Goal: Task Accomplishment & Management: Use online tool/utility

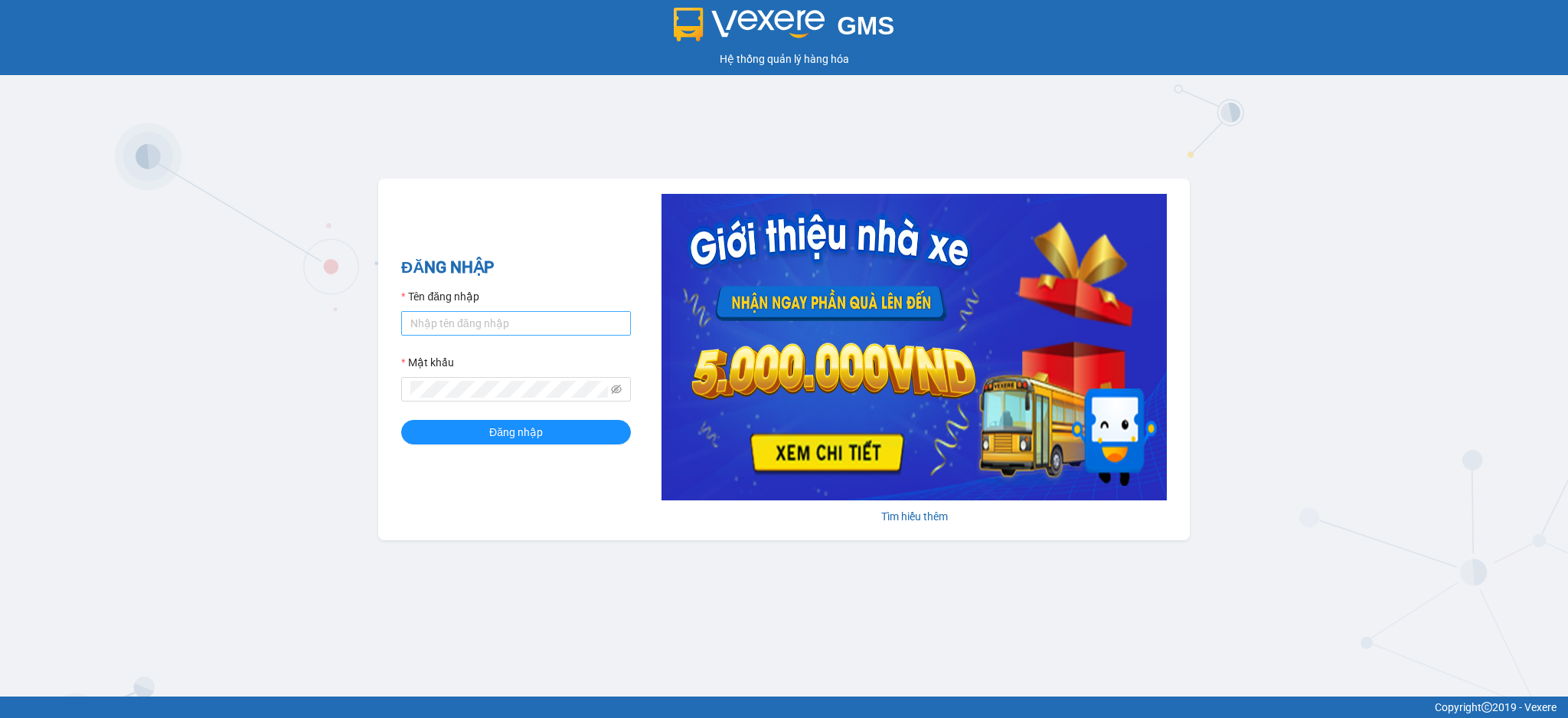
click at [510, 321] on input "Tên đăng nhập" at bounding box center [516, 323] width 230 height 24
type input "tho.hao"
click at [401, 419] on button "Đăng nhập" at bounding box center [516, 431] width 230 height 24
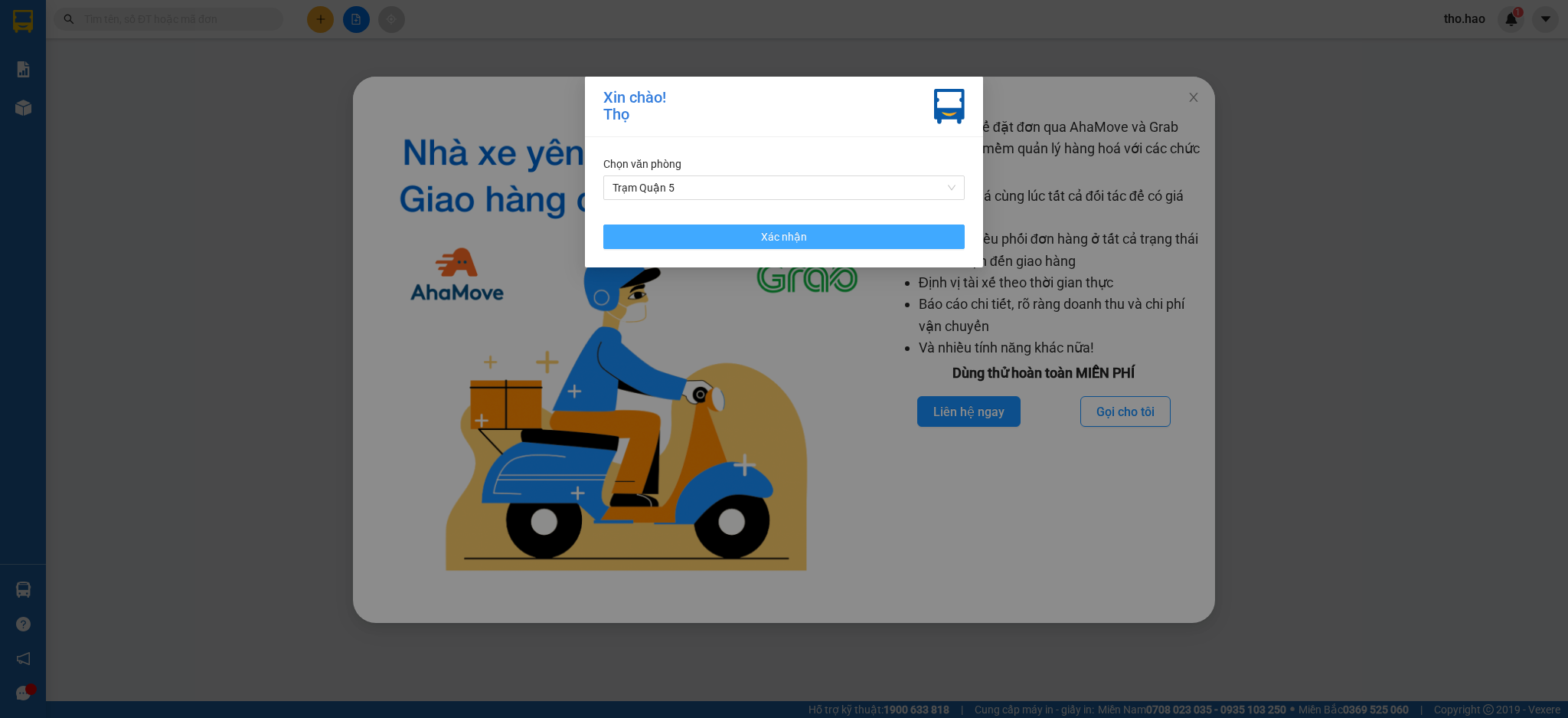
click at [849, 238] on button "Xác nhận" at bounding box center [784, 236] width 361 height 24
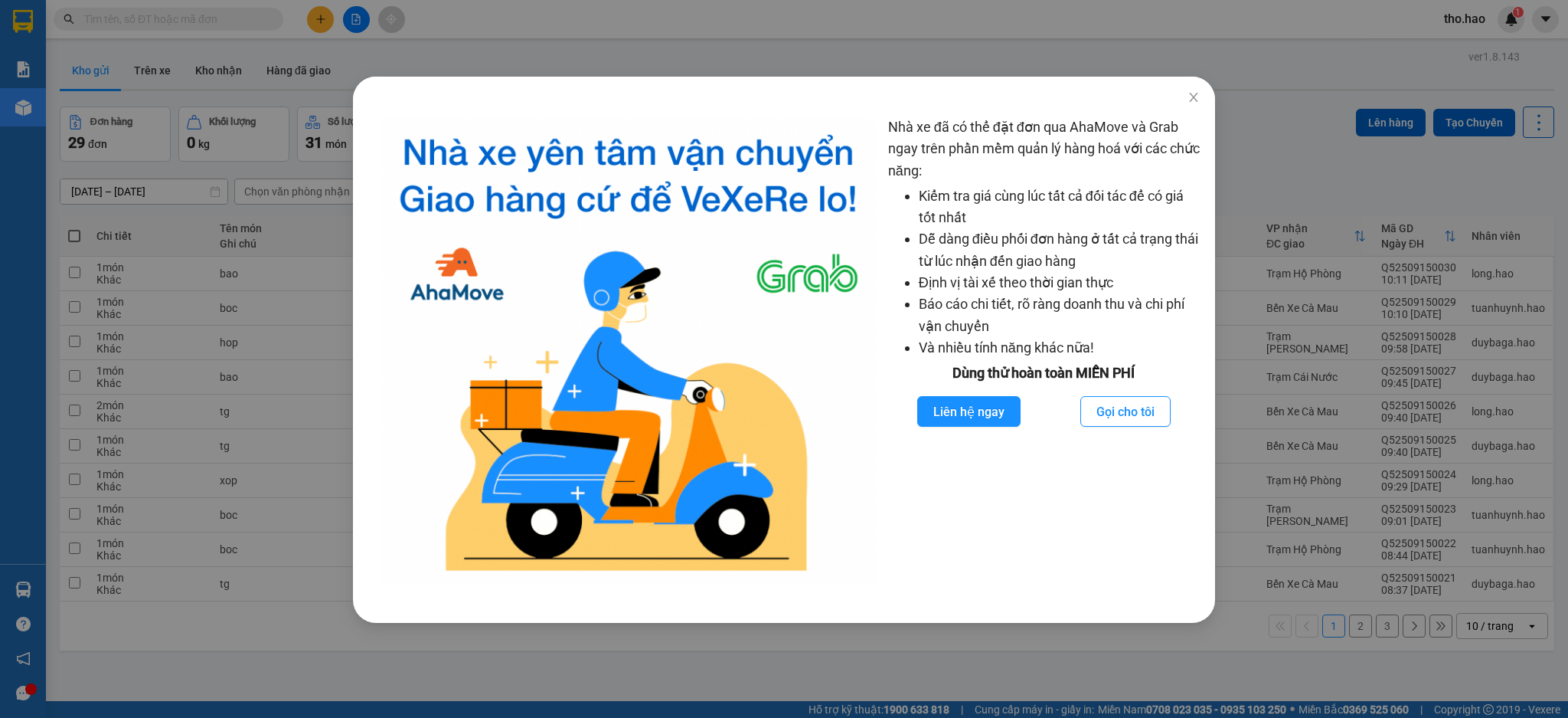
click at [1442, 201] on div "Nhà xe đã có thể đặt đơn qua AhaMove và Grab ngay trên phần mềm quản lý hàng ho…" at bounding box center [784, 359] width 1568 height 718
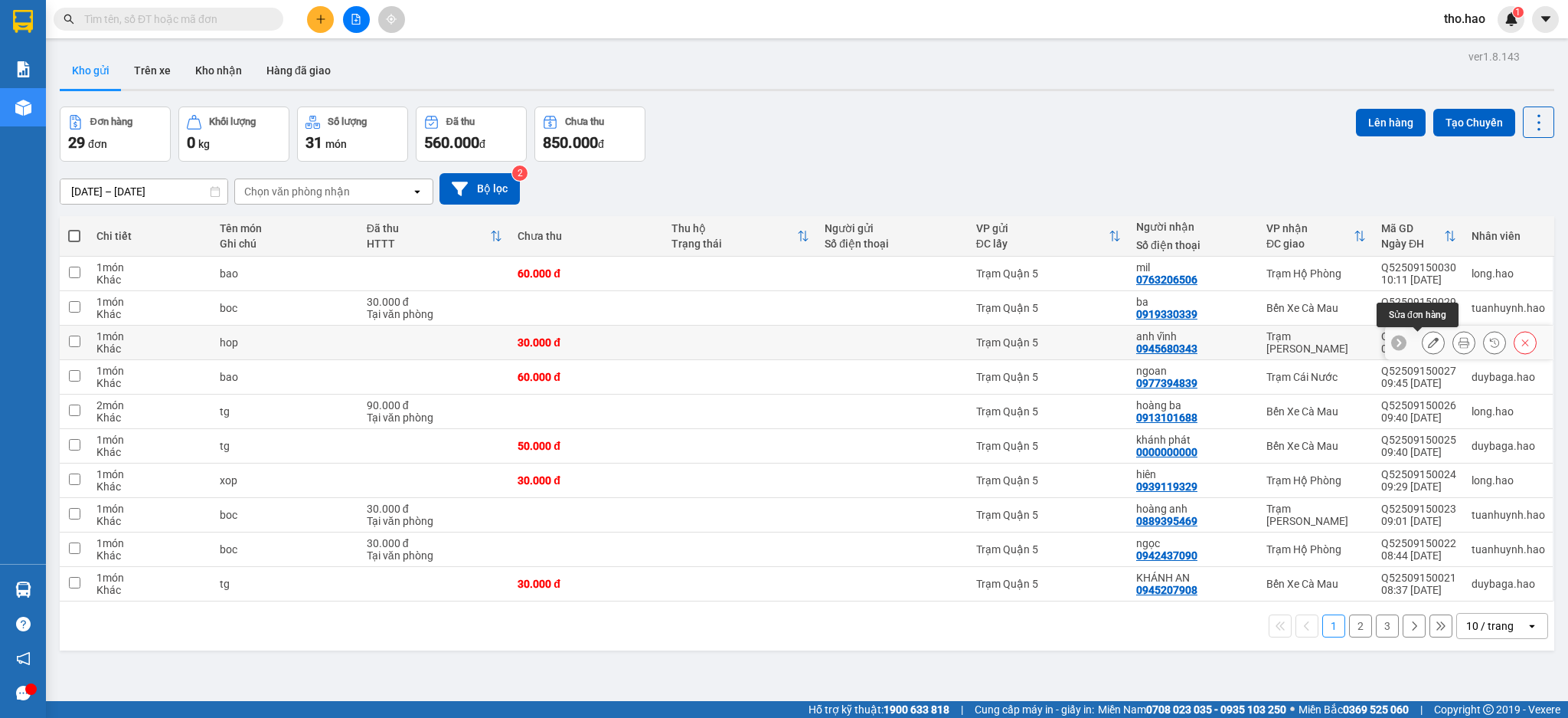
click at [1423, 339] on button at bounding box center [1433, 343] width 21 height 27
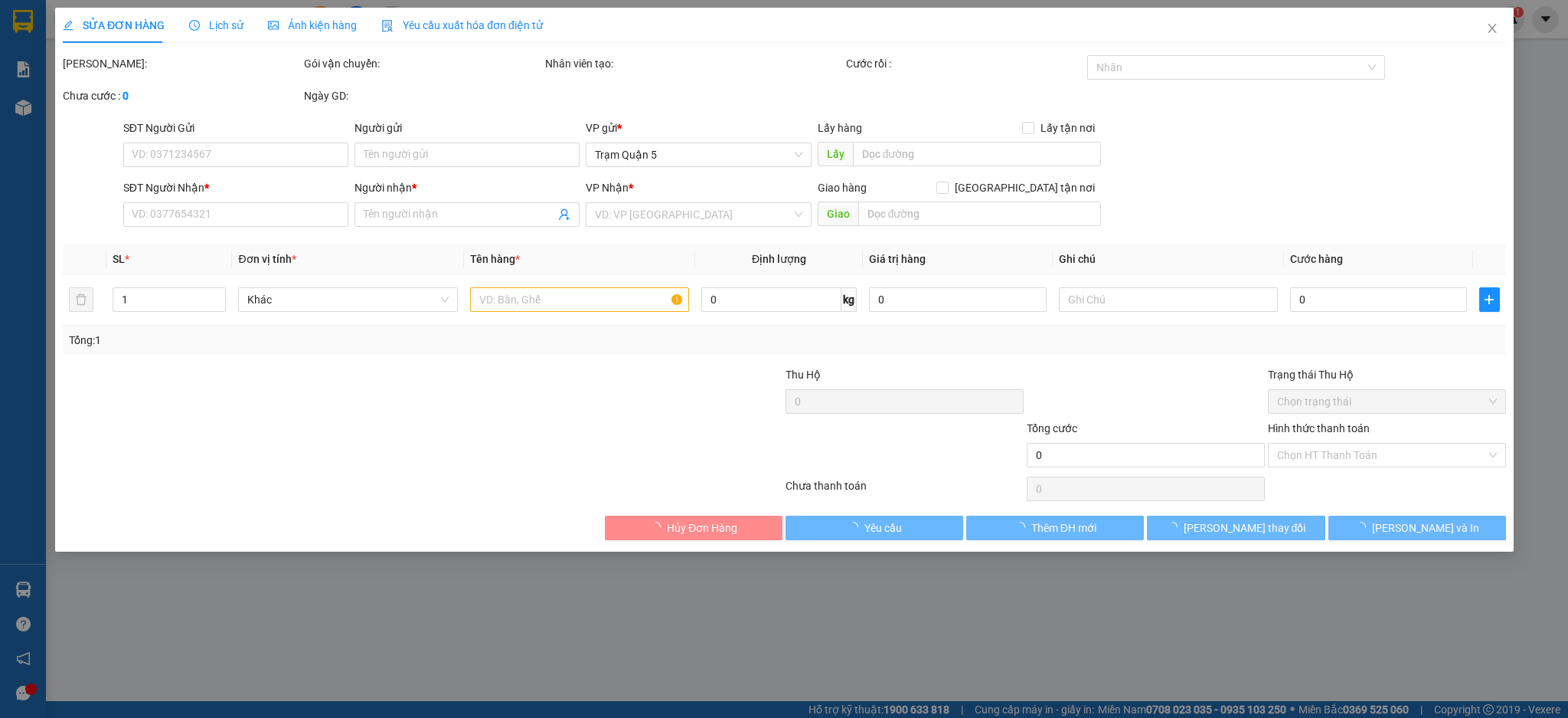
type input "0945680343"
type input "anh vĩnh"
type input "30.000"
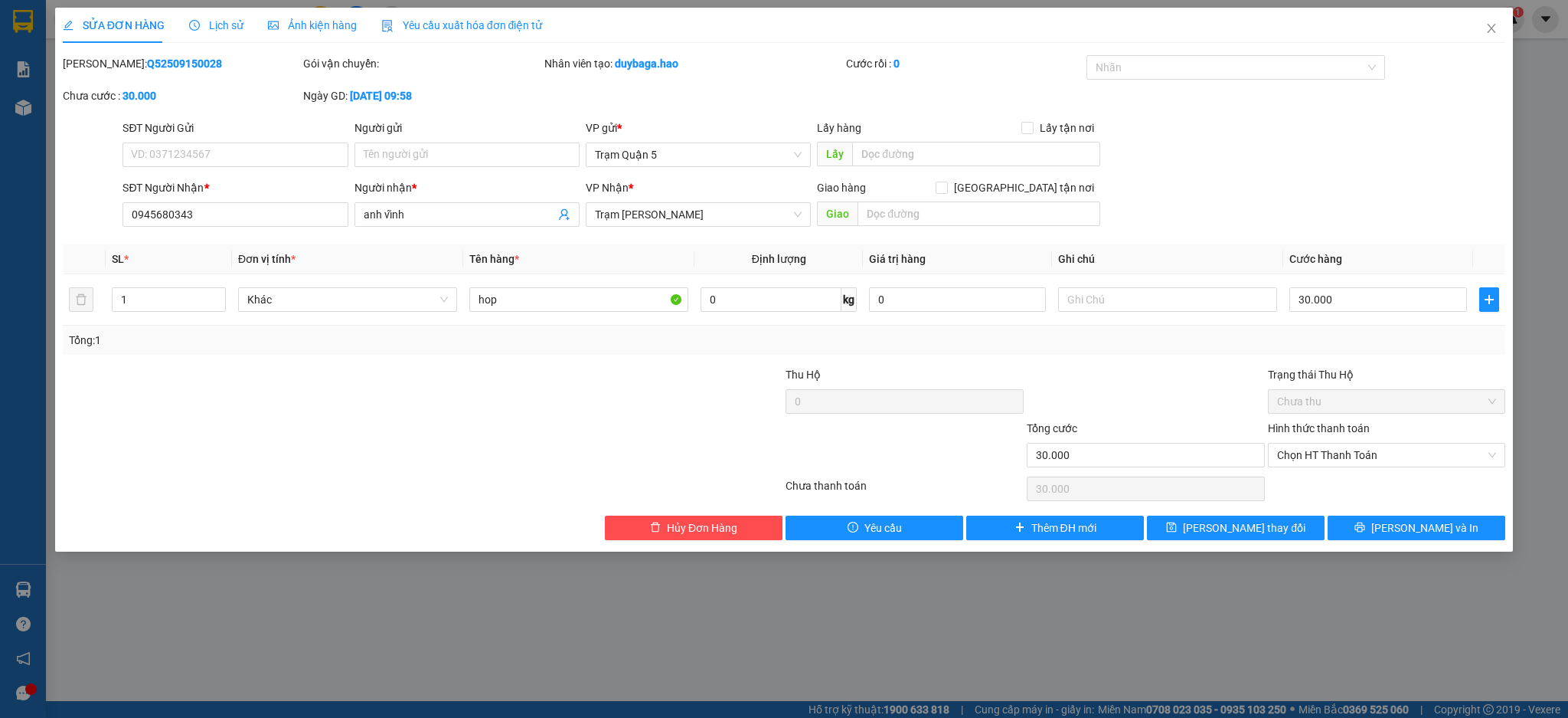
click at [311, 42] on div "Ảnh kiện hàng" at bounding box center [312, 25] width 89 height 35
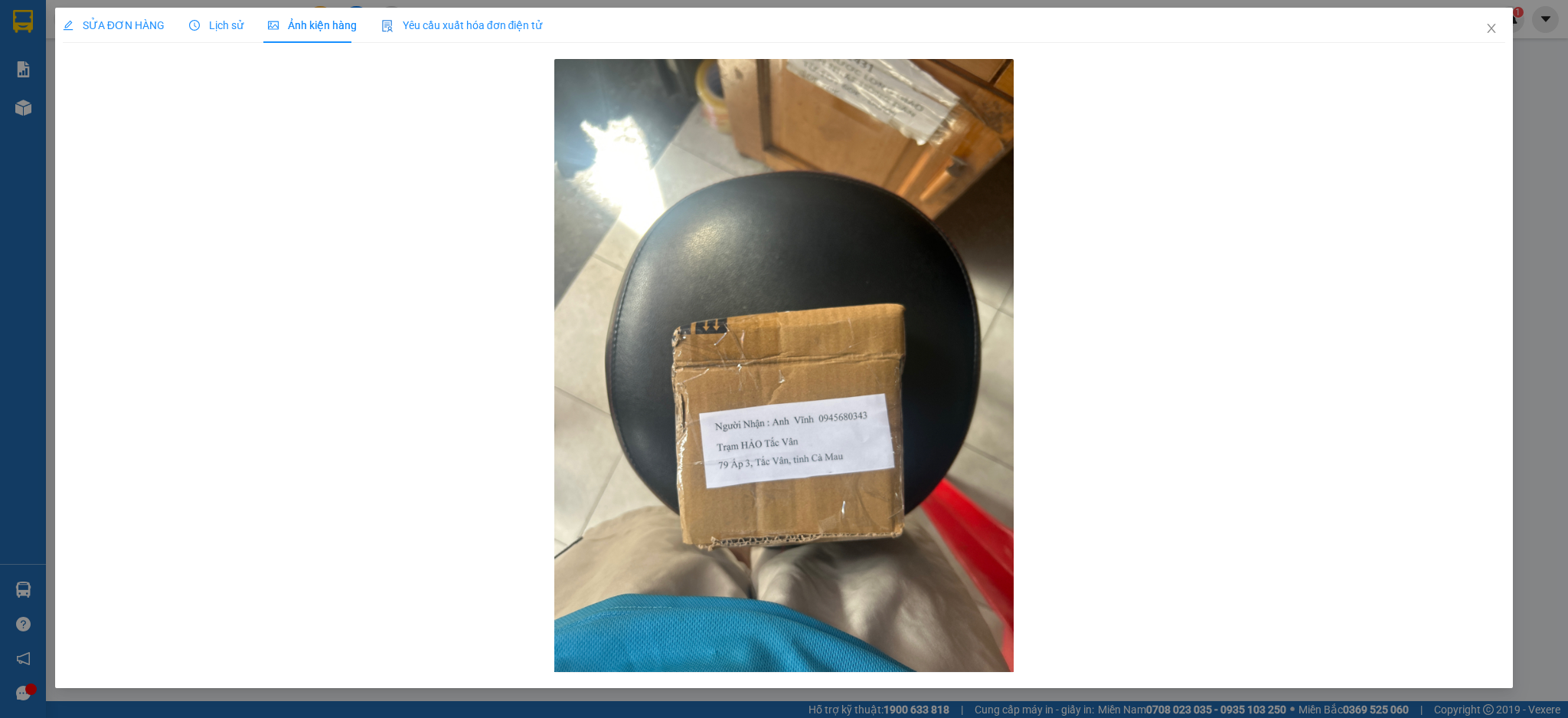
click at [148, 3] on div "SỬA ĐƠN HÀNG Lịch sử Ảnh kiện hàng Yêu cầu xuất hóa đơn điện tử Total Paid Fee …" at bounding box center [784, 359] width 1568 height 718
click at [1492, 31] on icon "close" at bounding box center [1492, 28] width 13 height 13
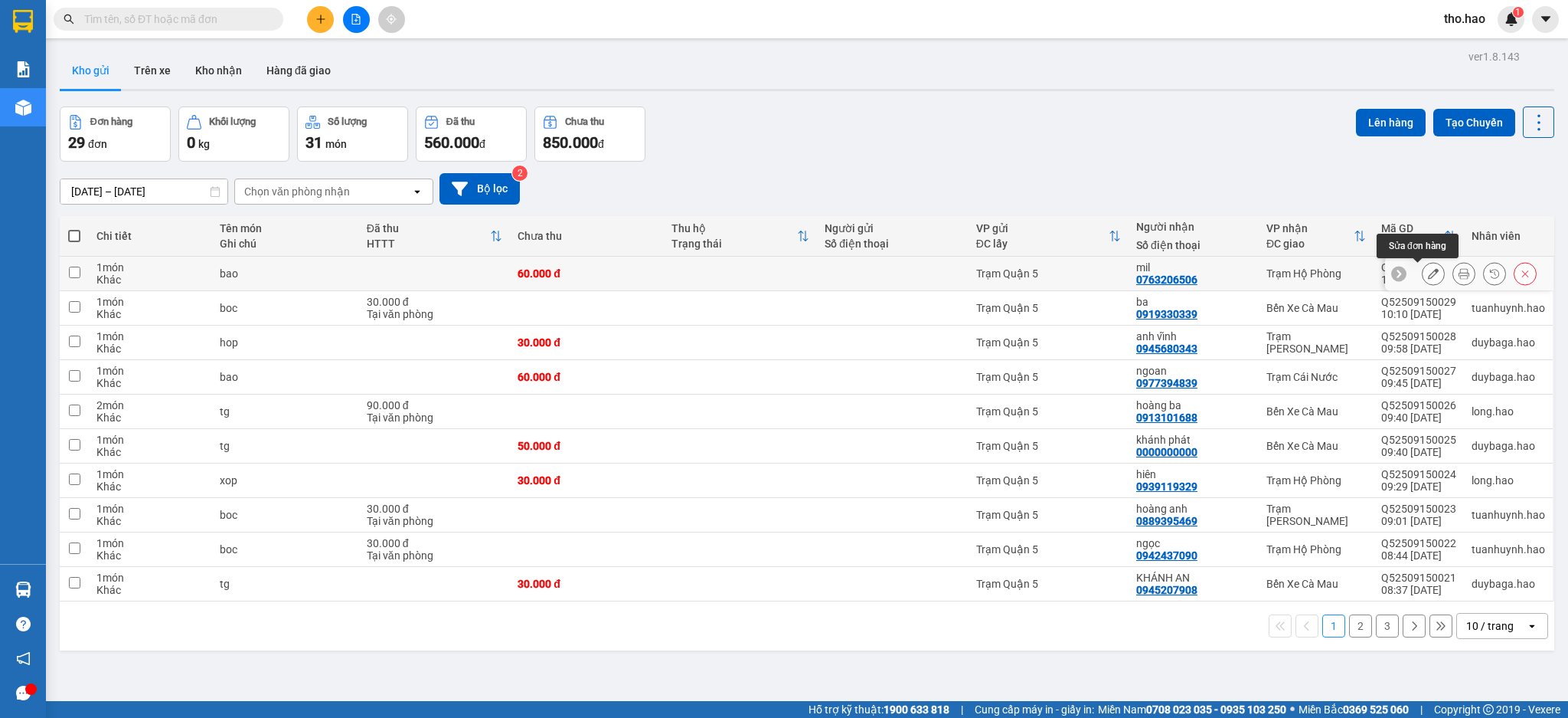
click at [1424, 271] on button at bounding box center [1433, 274] width 21 height 27
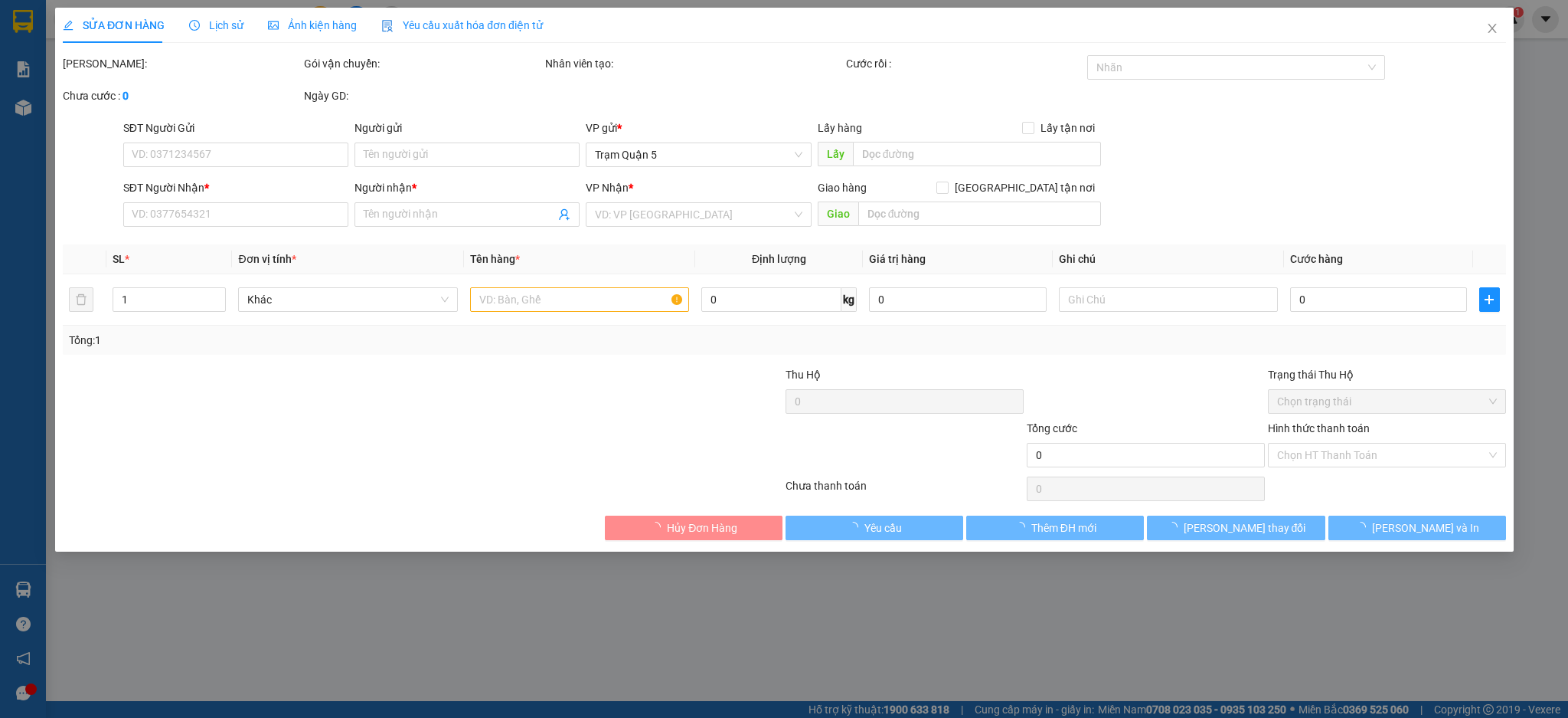
type input "0763206506"
type input "mil"
type input "60.000"
click at [304, 33] on div "Ảnh kiện hàng" at bounding box center [312, 24] width 89 height 16
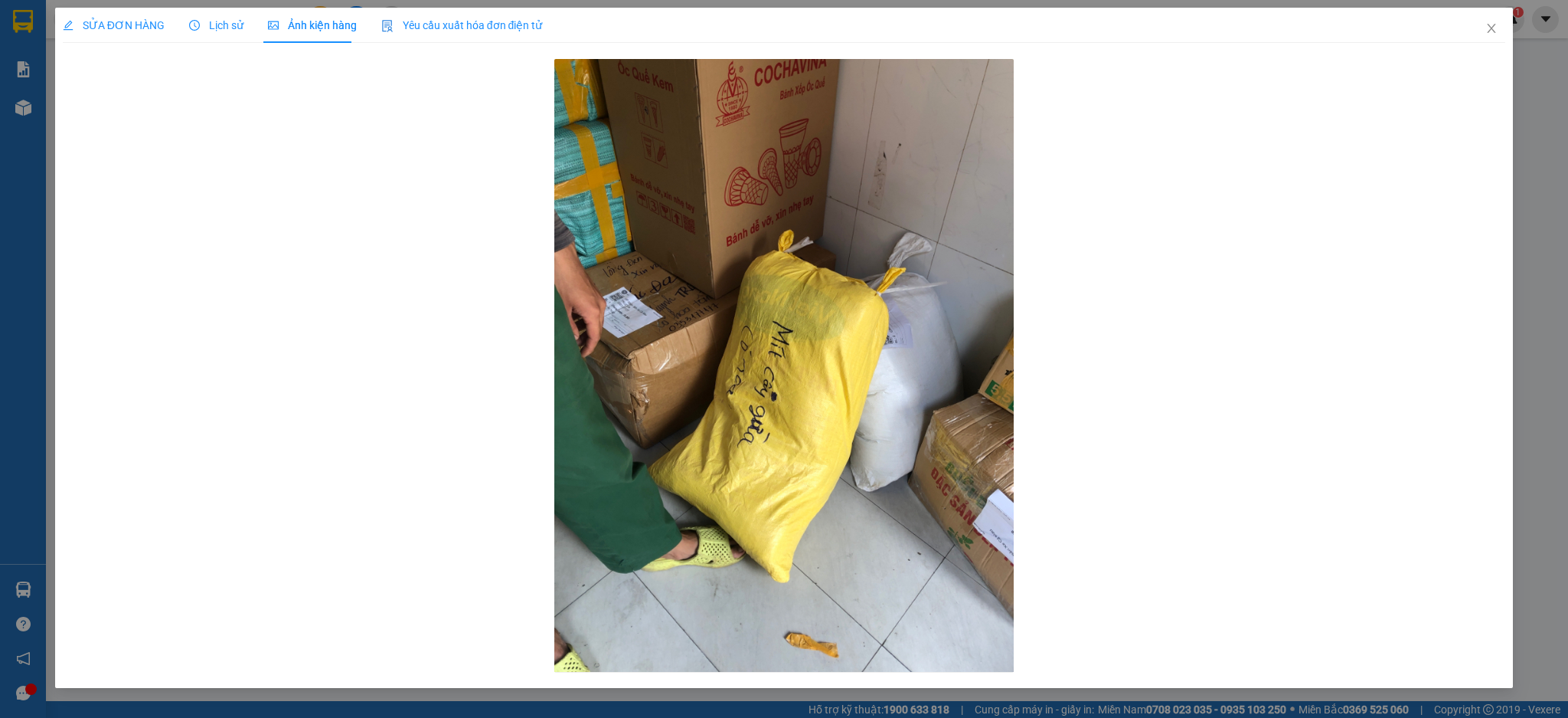
click at [111, 19] on span "SỬA ĐƠN HÀNG" at bounding box center [114, 25] width 102 height 13
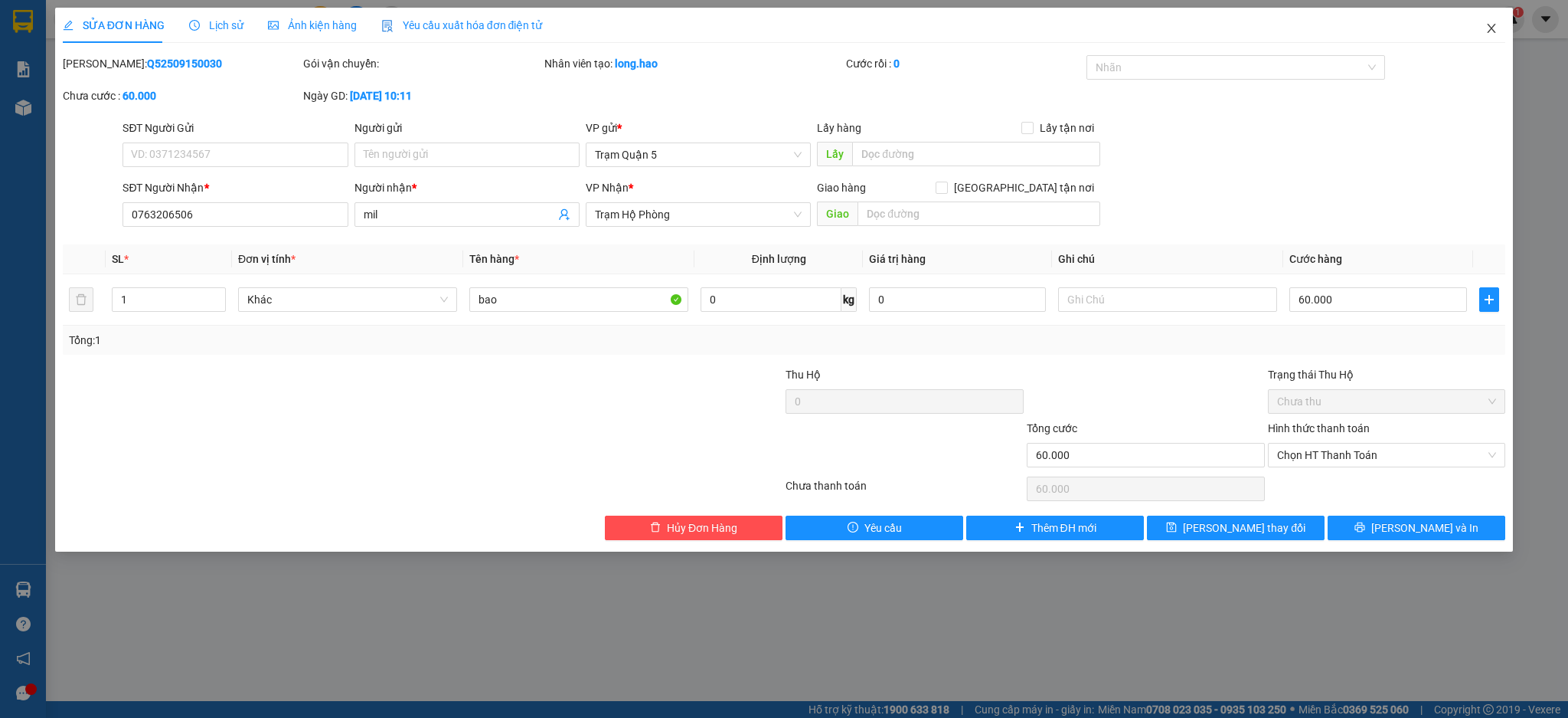
click at [1486, 31] on icon "close" at bounding box center [1492, 28] width 13 height 13
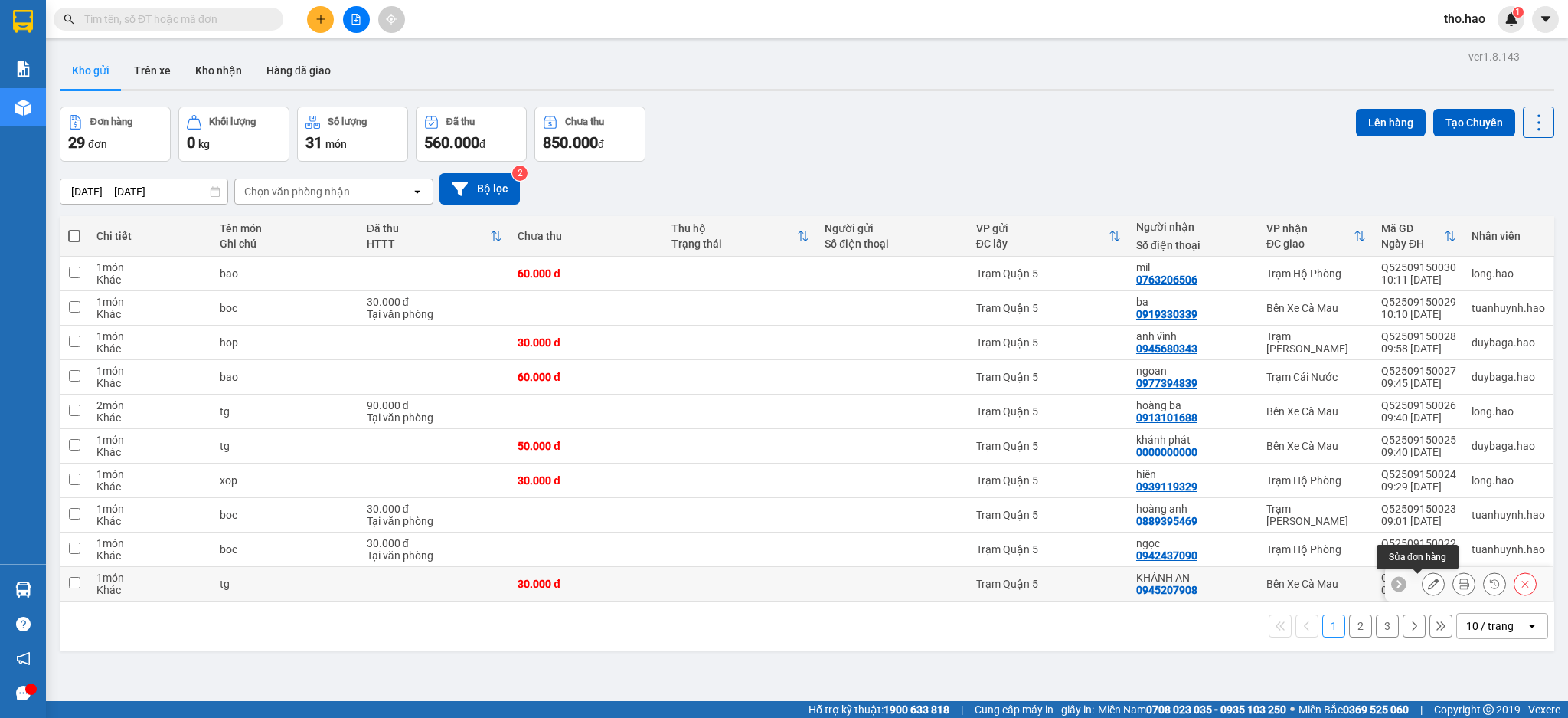
click at [1423, 582] on button at bounding box center [1433, 584] width 21 height 27
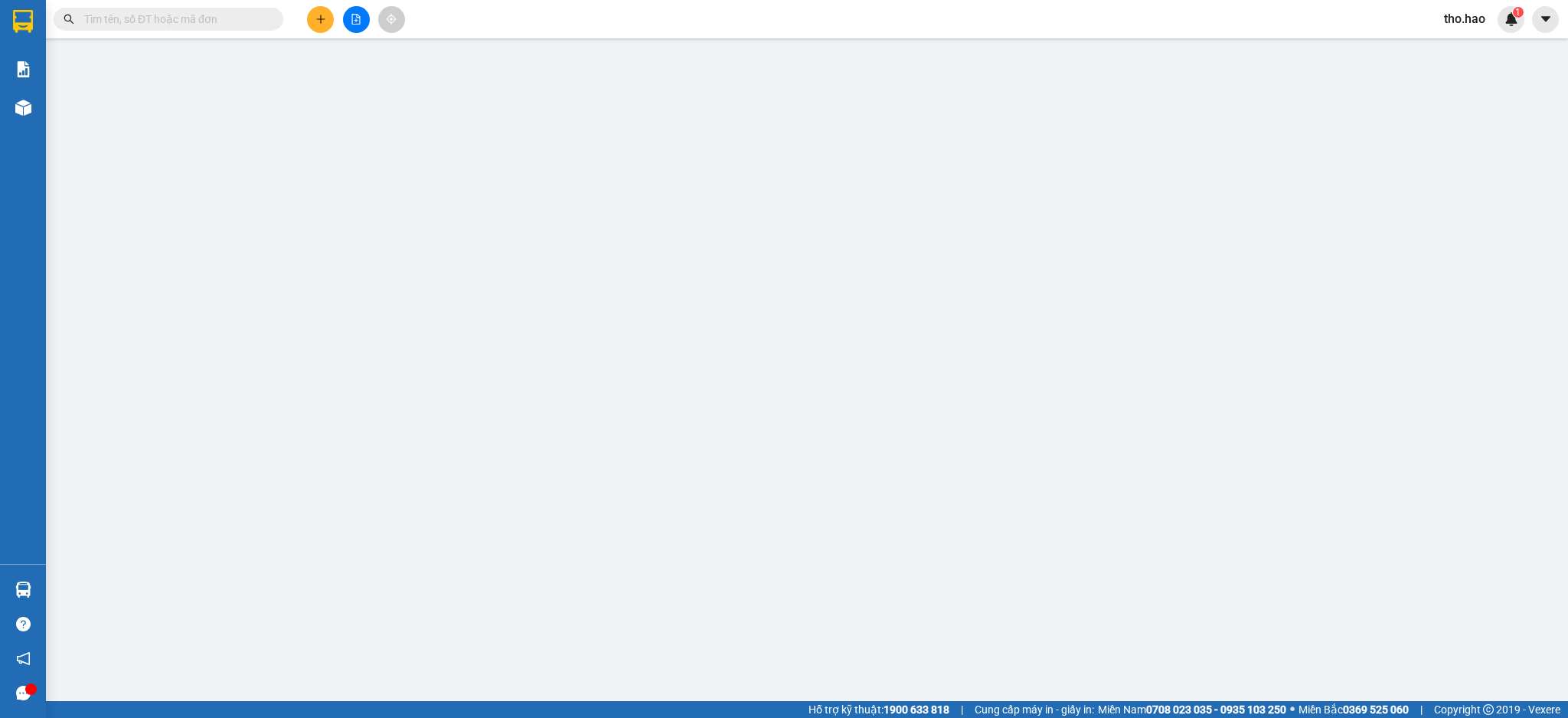
type input "0945207908"
type input "KHÁNH AN"
type input "30.000"
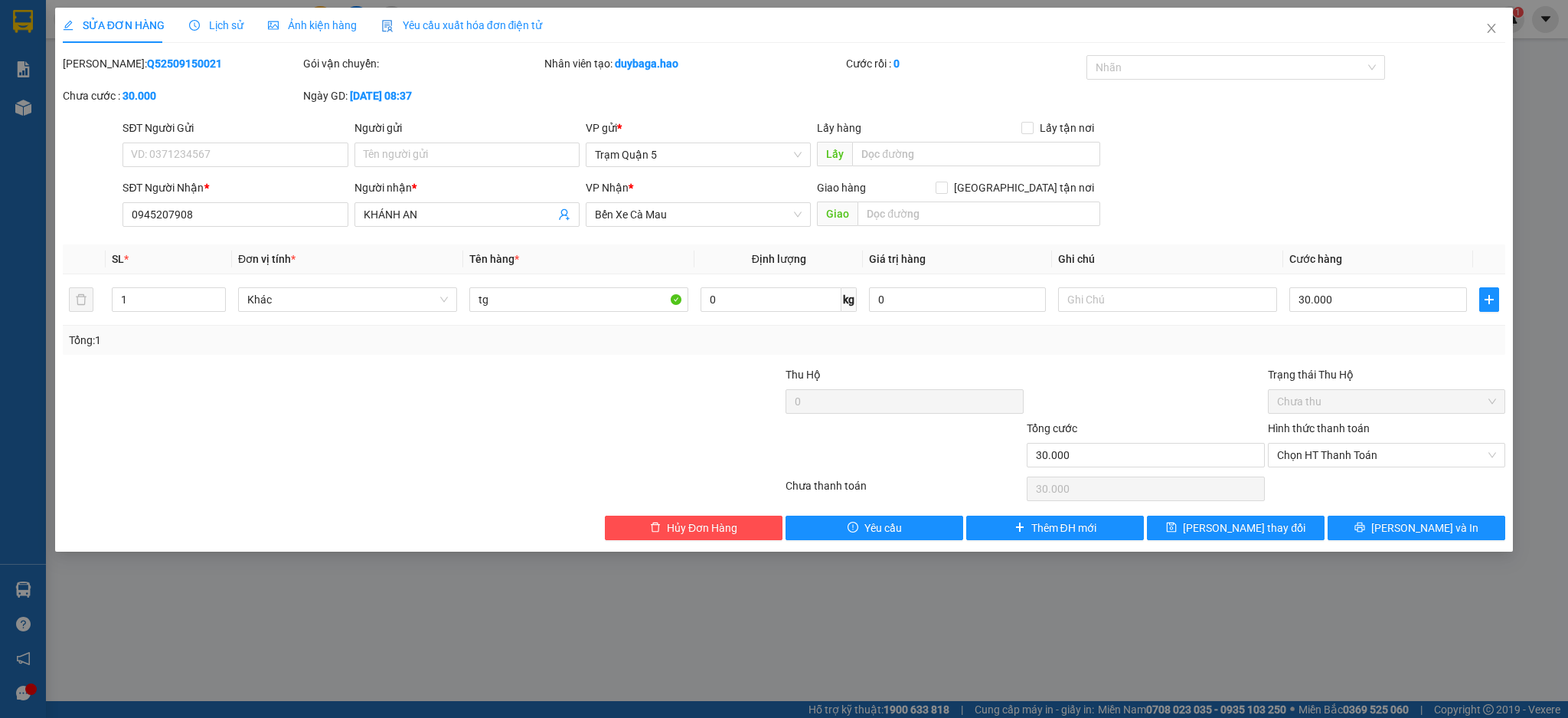
click at [321, 30] on span "Ảnh kiện hàng" at bounding box center [312, 25] width 89 height 13
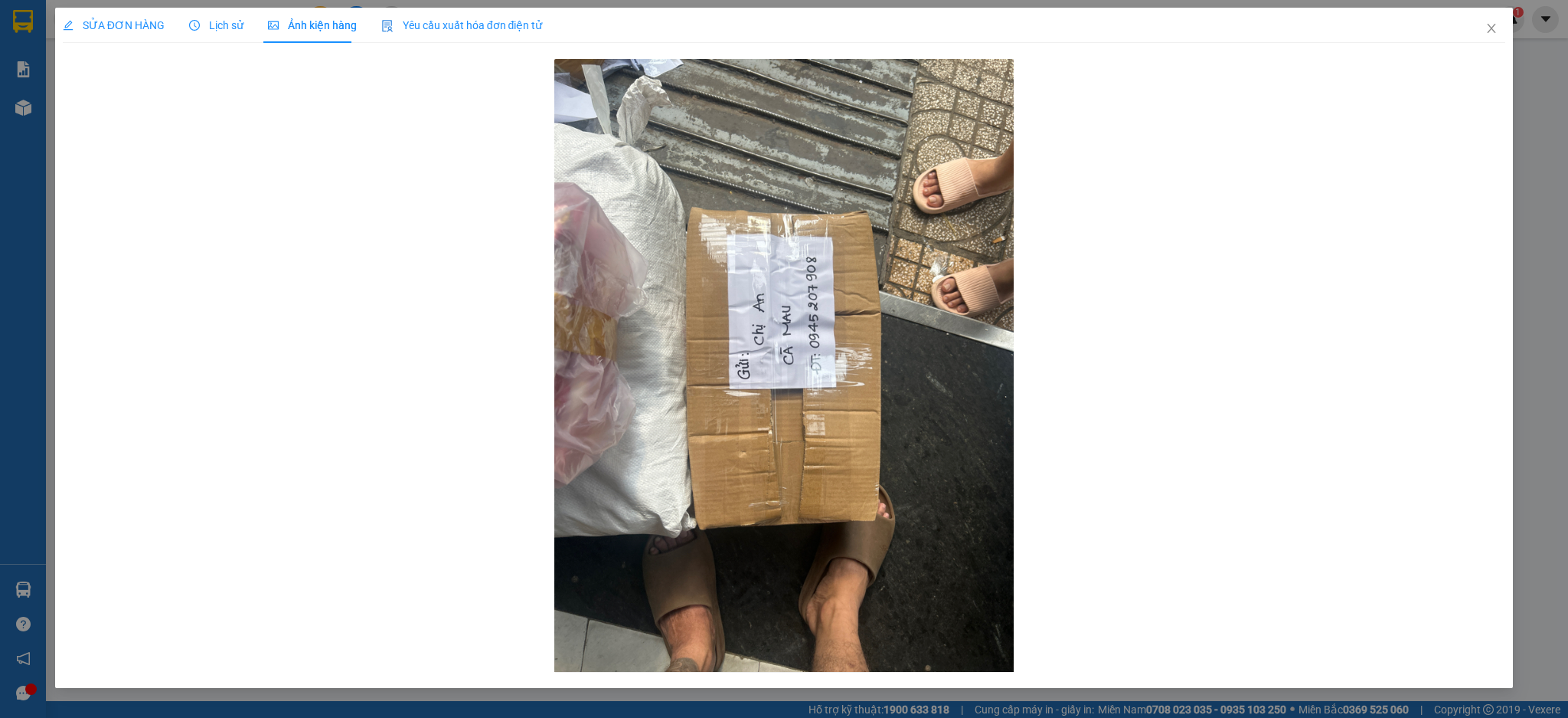
click at [111, 30] on span "SỬA ĐƠN HÀNG" at bounding box center [114, 25] width 102 height 13
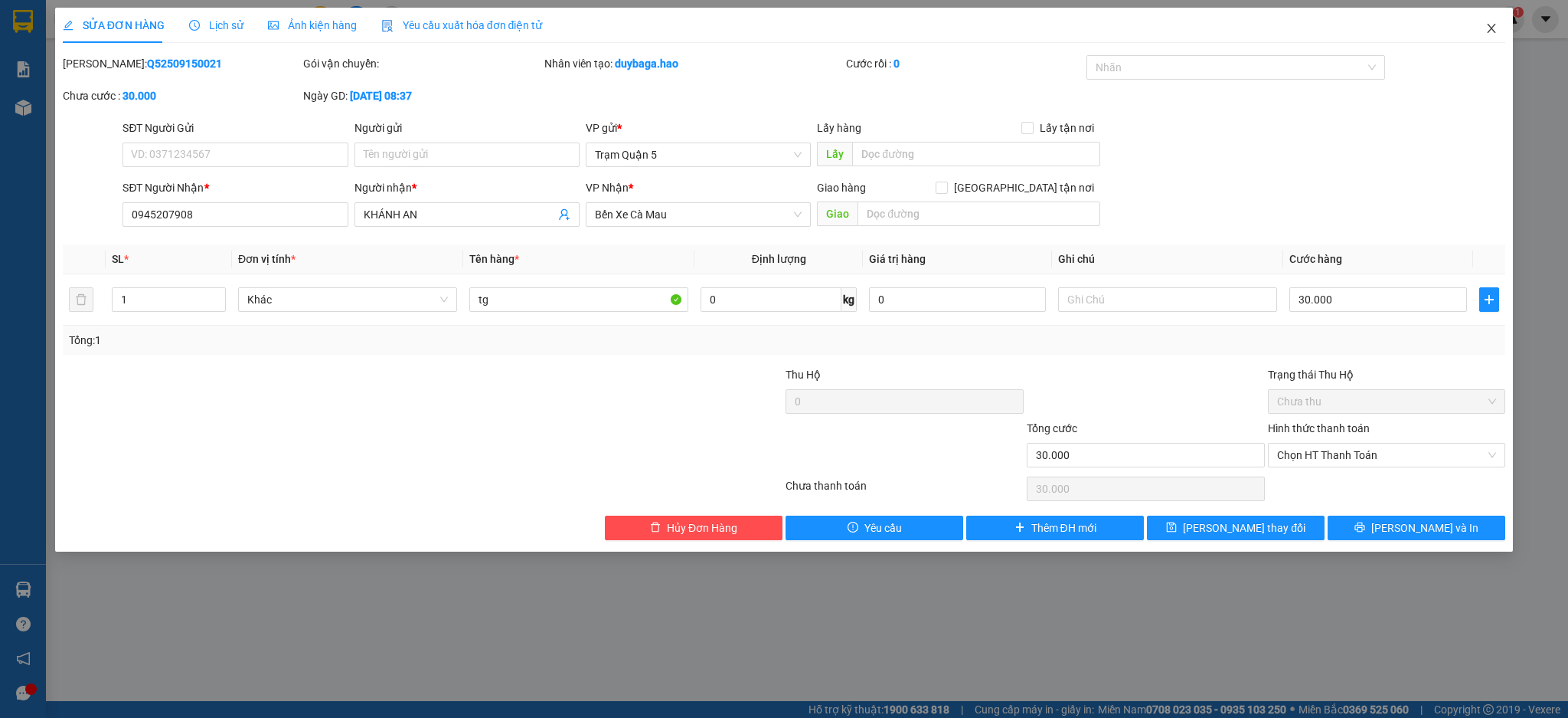
click at [1489, 31] on icon "close" at bounding box center [1492, 28] width 9 height 9
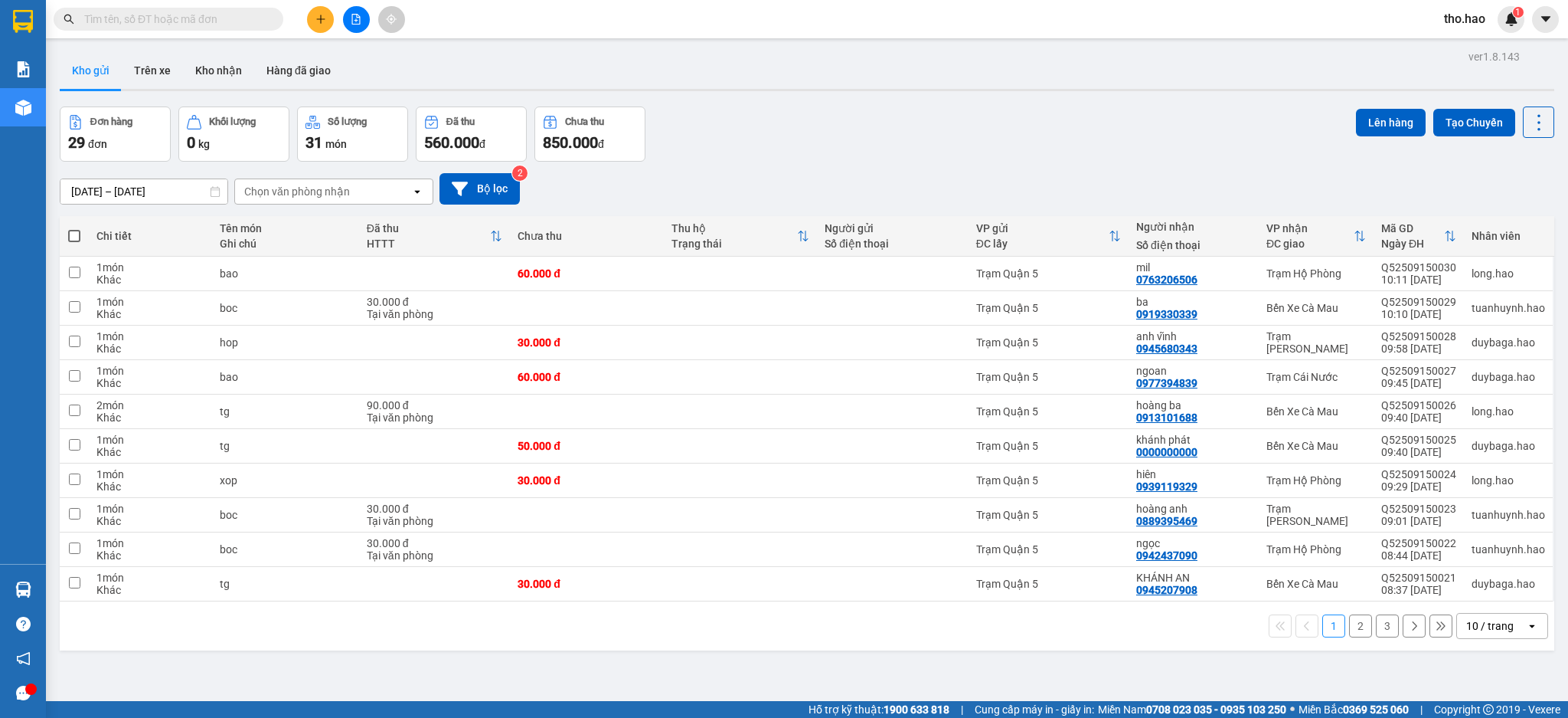
click at [174, 21] on input "text" at bounding box center [174, 19] width 181 height 16
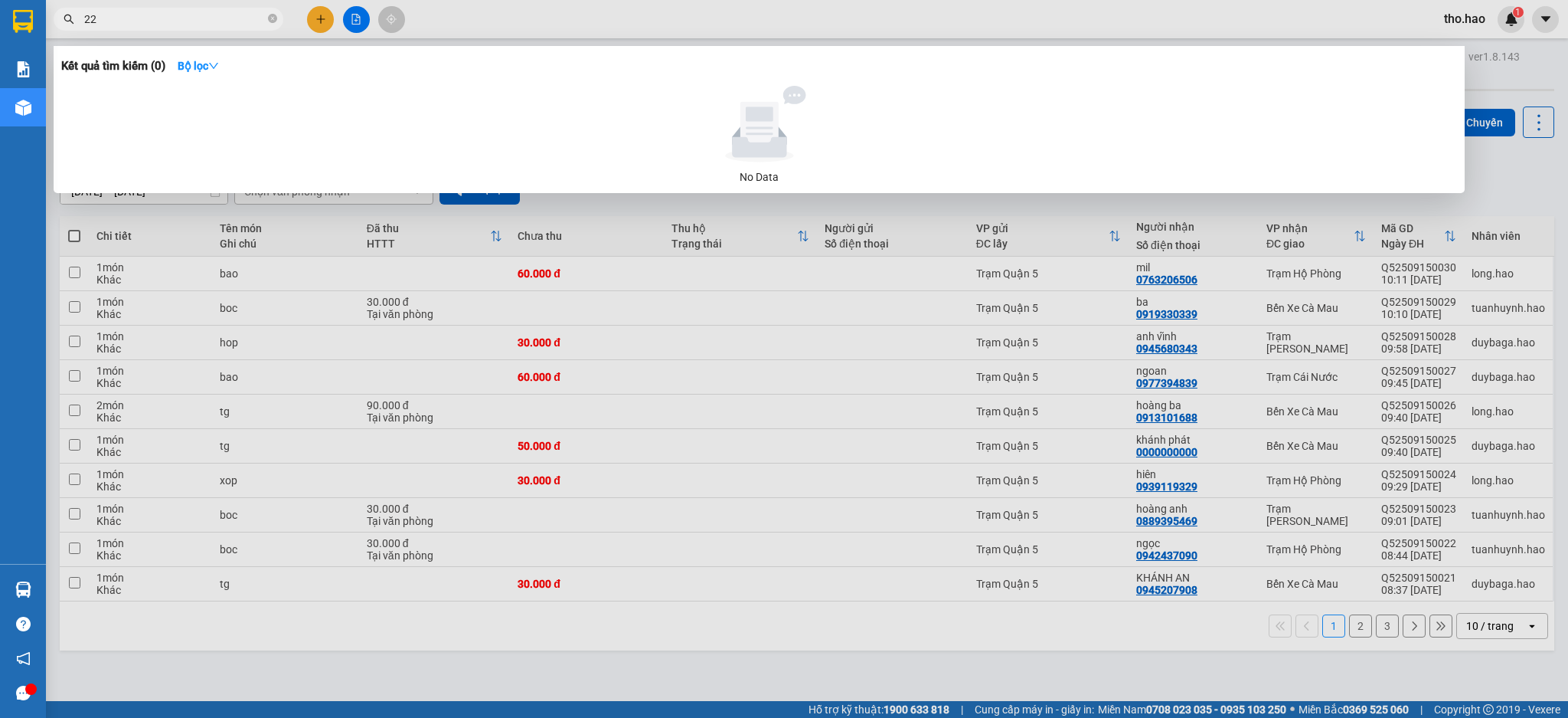
type input "224"
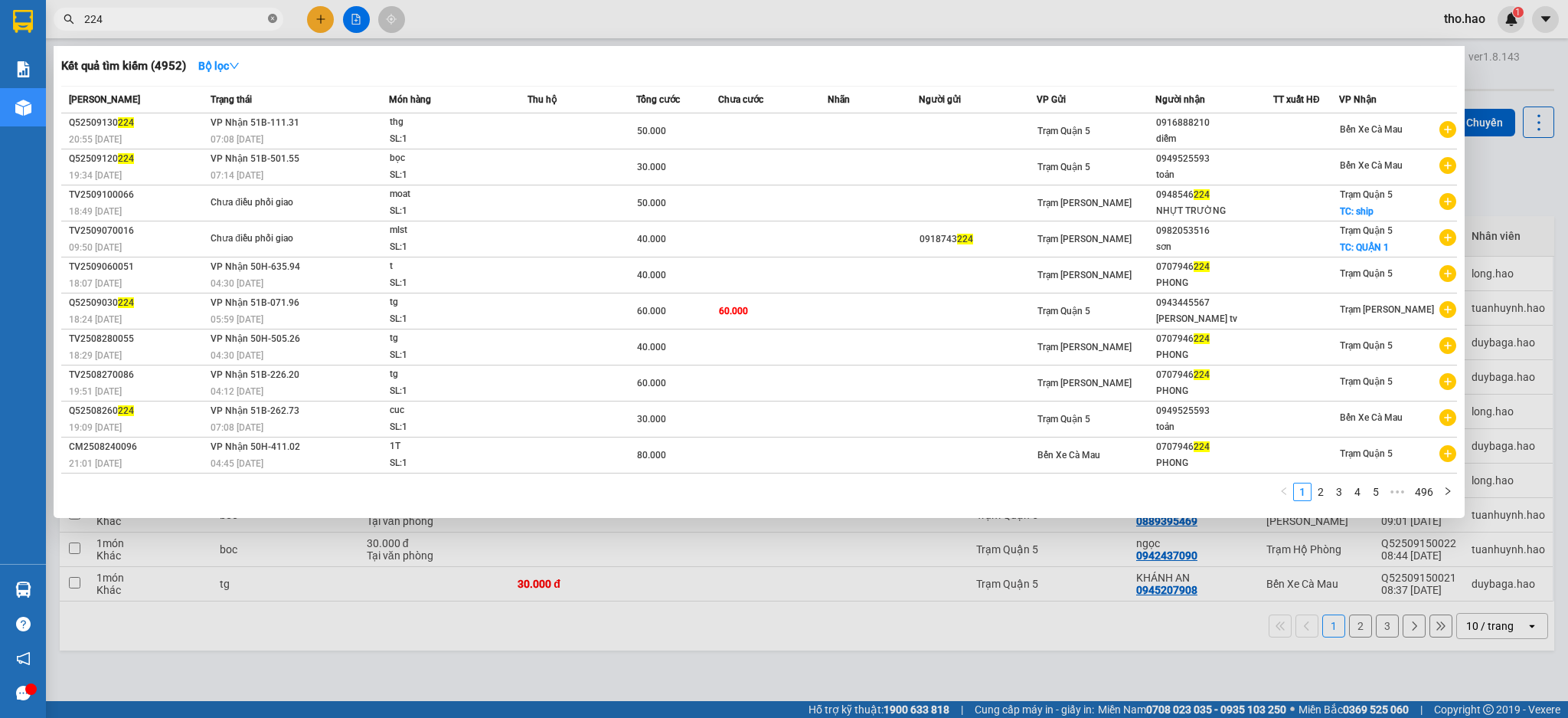
click at [271, 21] on icon "close-circle" at bounding box center [272, 19] width 9 height 9
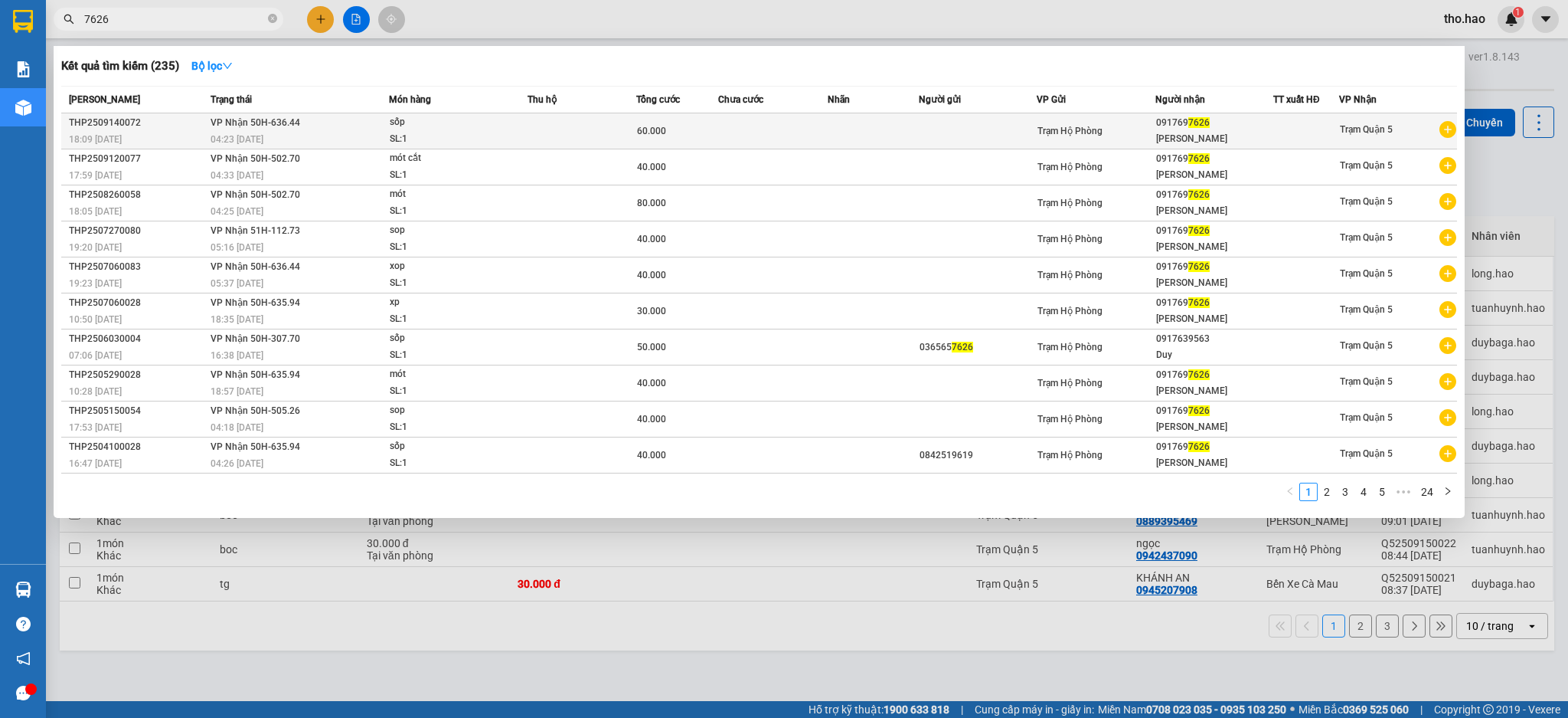
type input "7626"
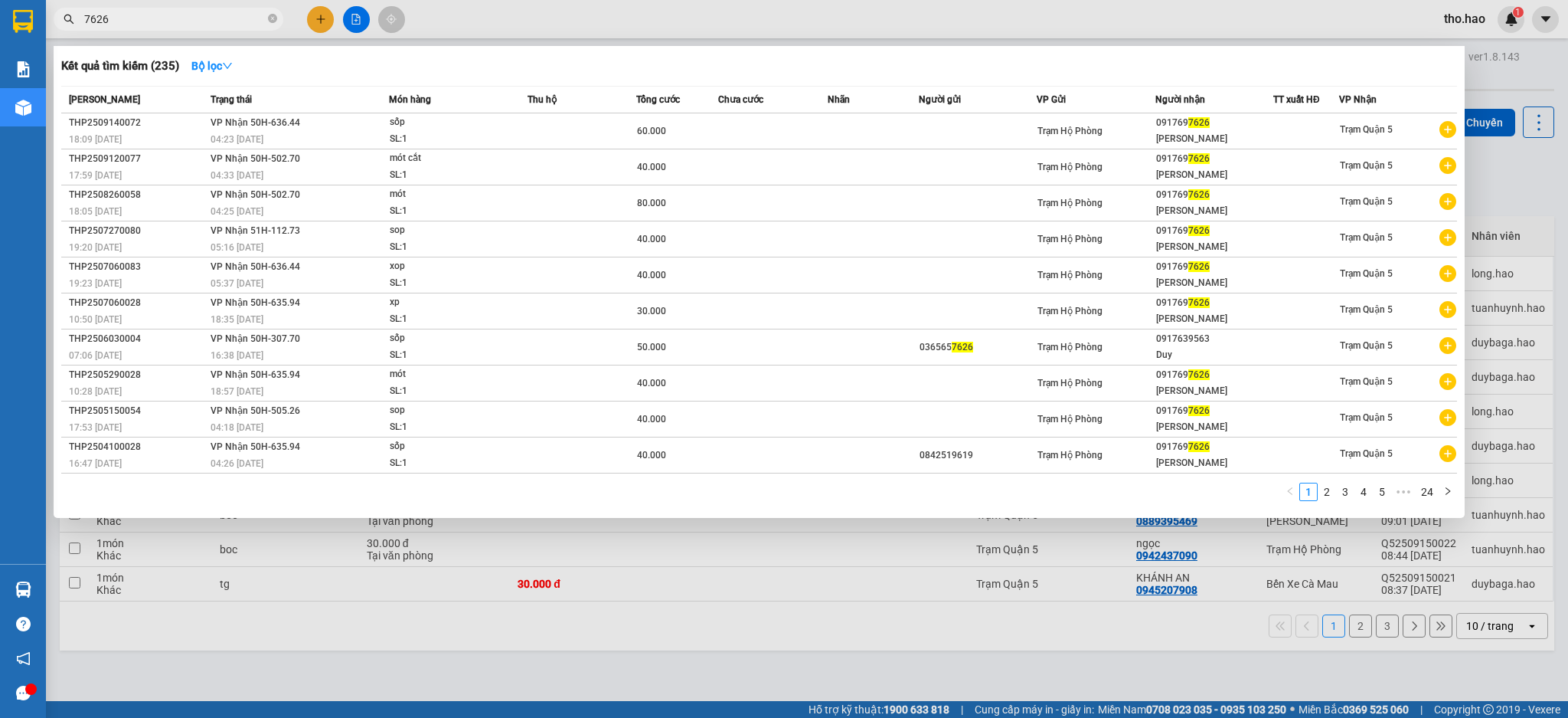
click at [347, 122] on td "VP Nhận 50H-636.44 04:23 [DATE]" at bounding box center [298, 131] width 182 height 36
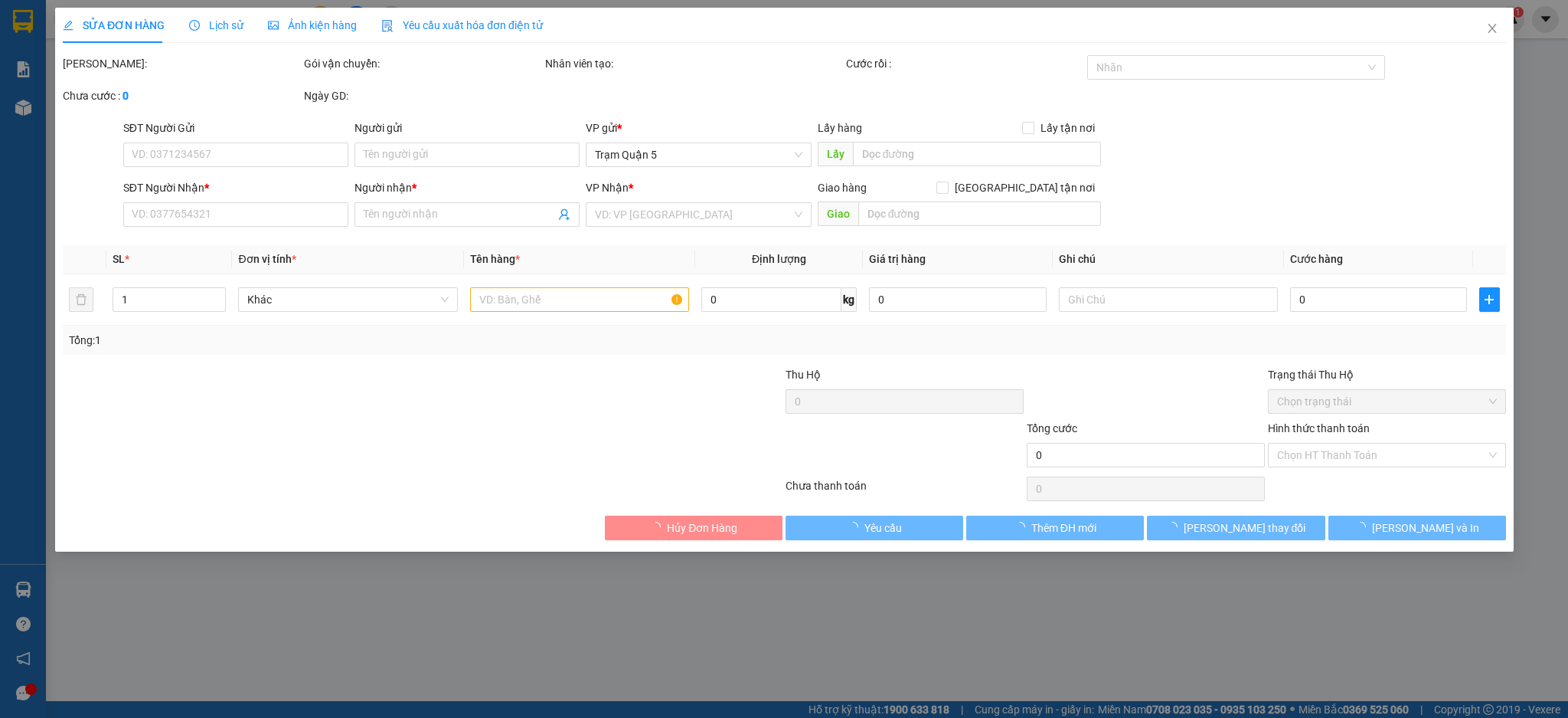
type input "0917697626"
type input "[PERSON_NAME]"
type input "60.000"
type input "0"
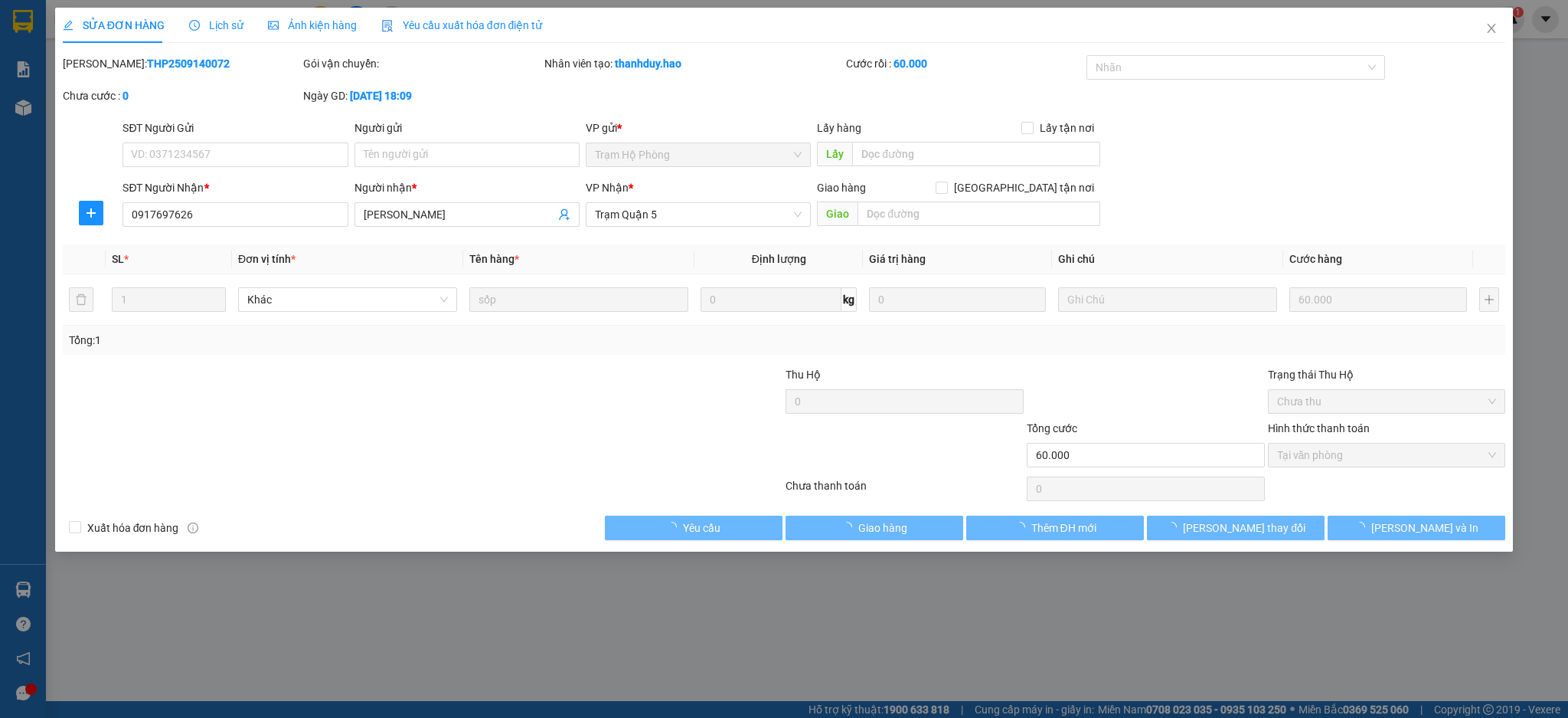
click at [309, 32] on div "Ảnh kiện hàng" at bounding box center [312, 24] width 89 height 16
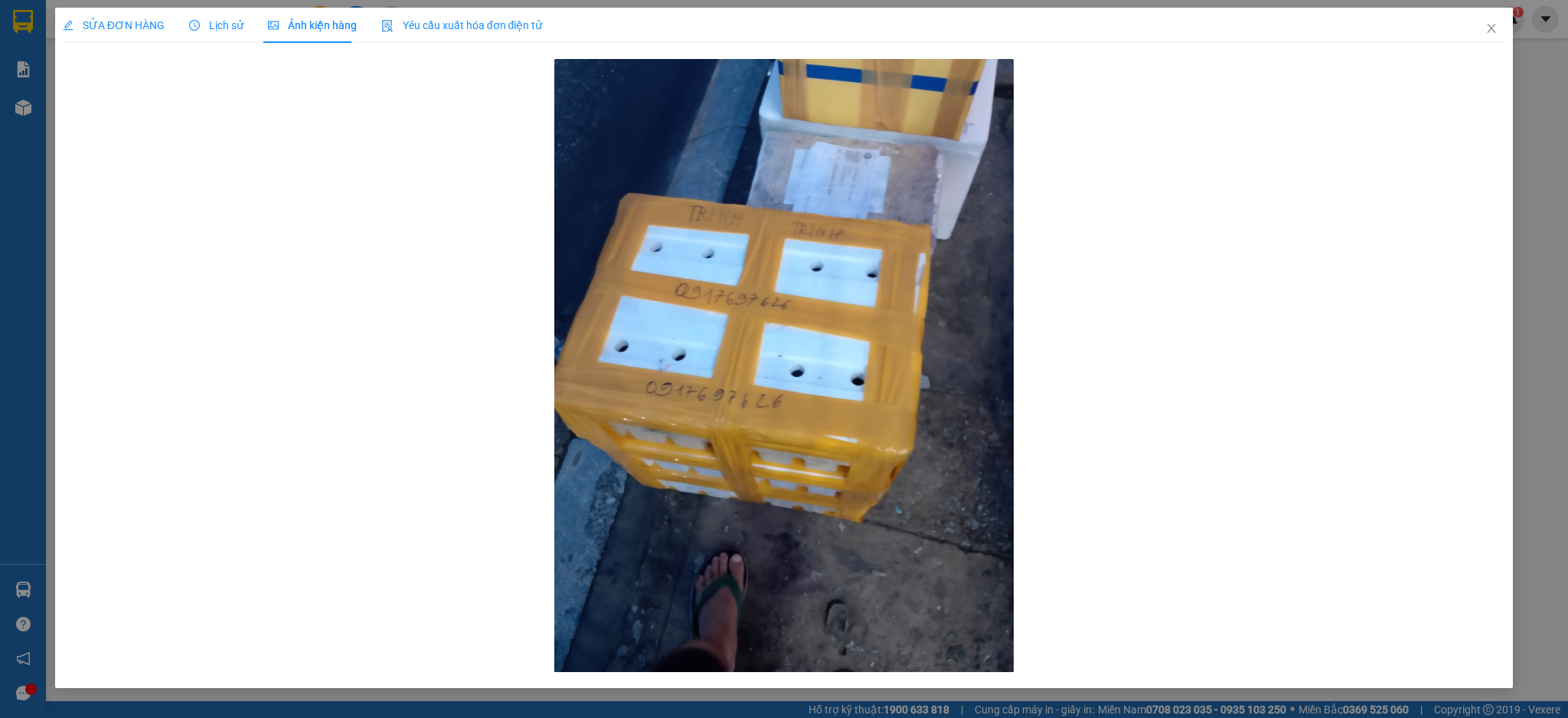
click at [87, 35] on div "SỬA ĐƠN HÀNG" at bounding box center [114, 25] width 102 height 35
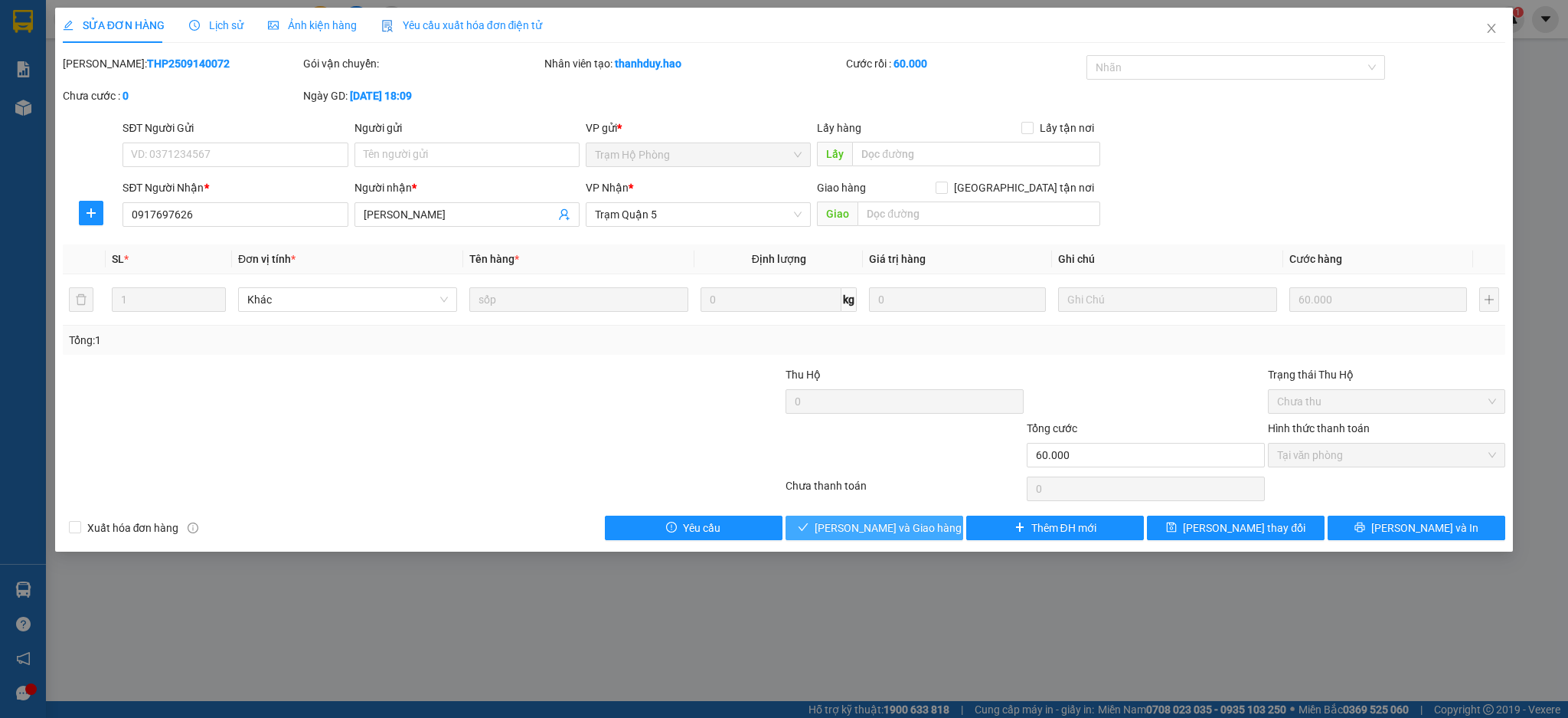
click at [844, 524] on span "[PERSON_NAME] và Giao hàng" at bounding box center [888, 527] width 147 height 16
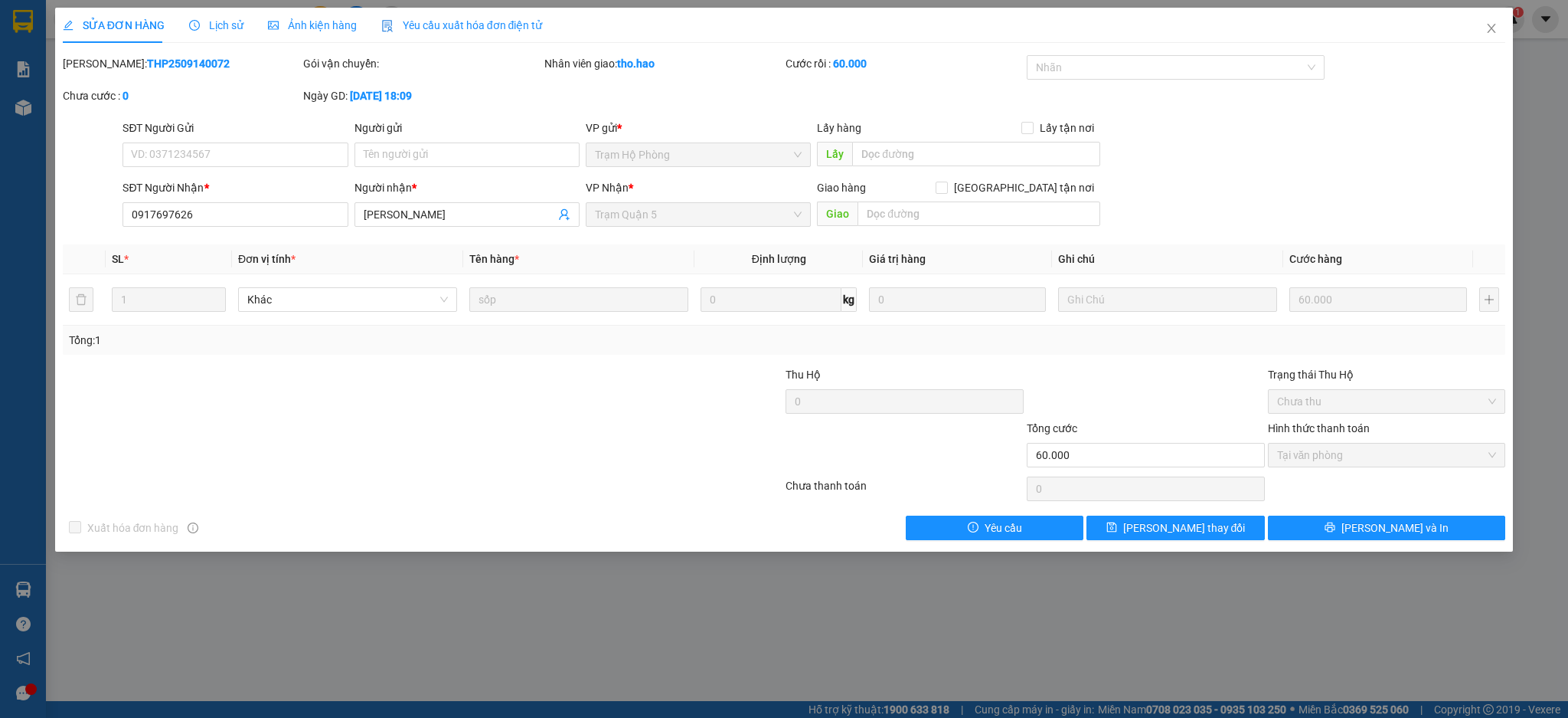
click at [532, 420] on div at bounding box center [302, 446] width 482 height 53
click at [1490, 24] on icon "close" at bounding box center [1492, 28] width 13 height 13
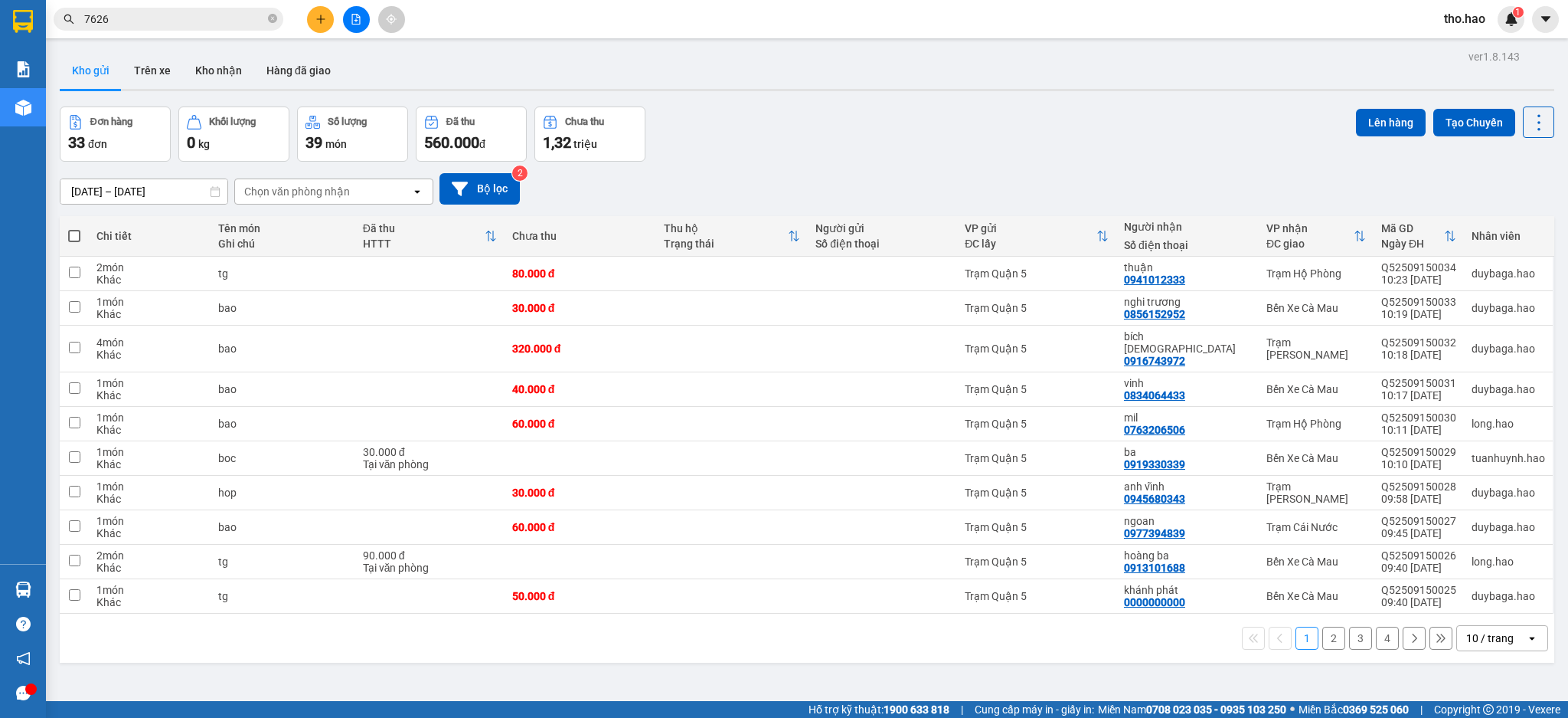
click at [1475, 636] on div "10 / trang" at bounding box center [1492, 638] width 69 height 24
click at [1483, 592] on span "100 / trang" at bounding box center [1480, 594] width 55 height 16
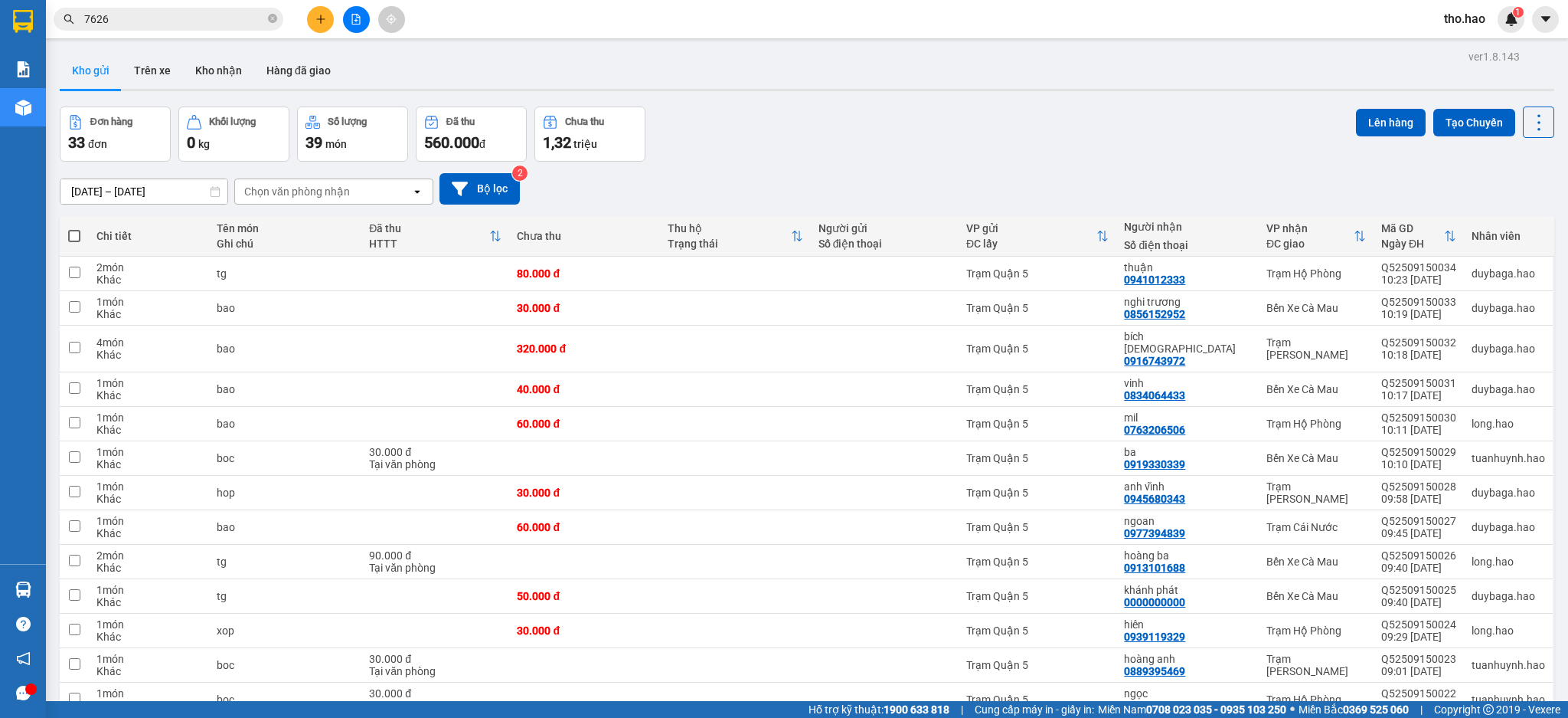
click at [68, 237] on label at bounding box center [75, 236] width 14 height 16
click at [75, 229] on input "checkbox" at bounding box center [75, 229] width 0 height 0
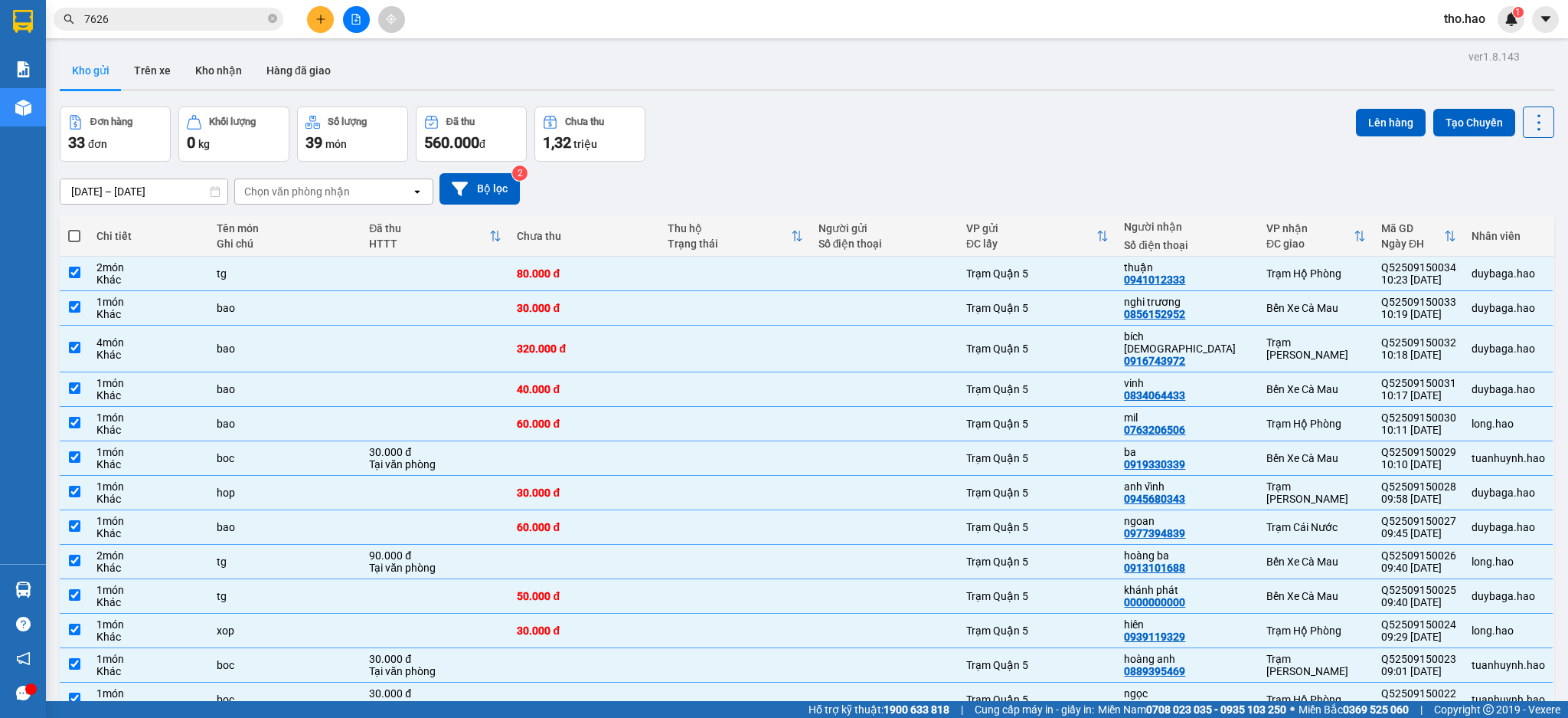
checkbox input "true"
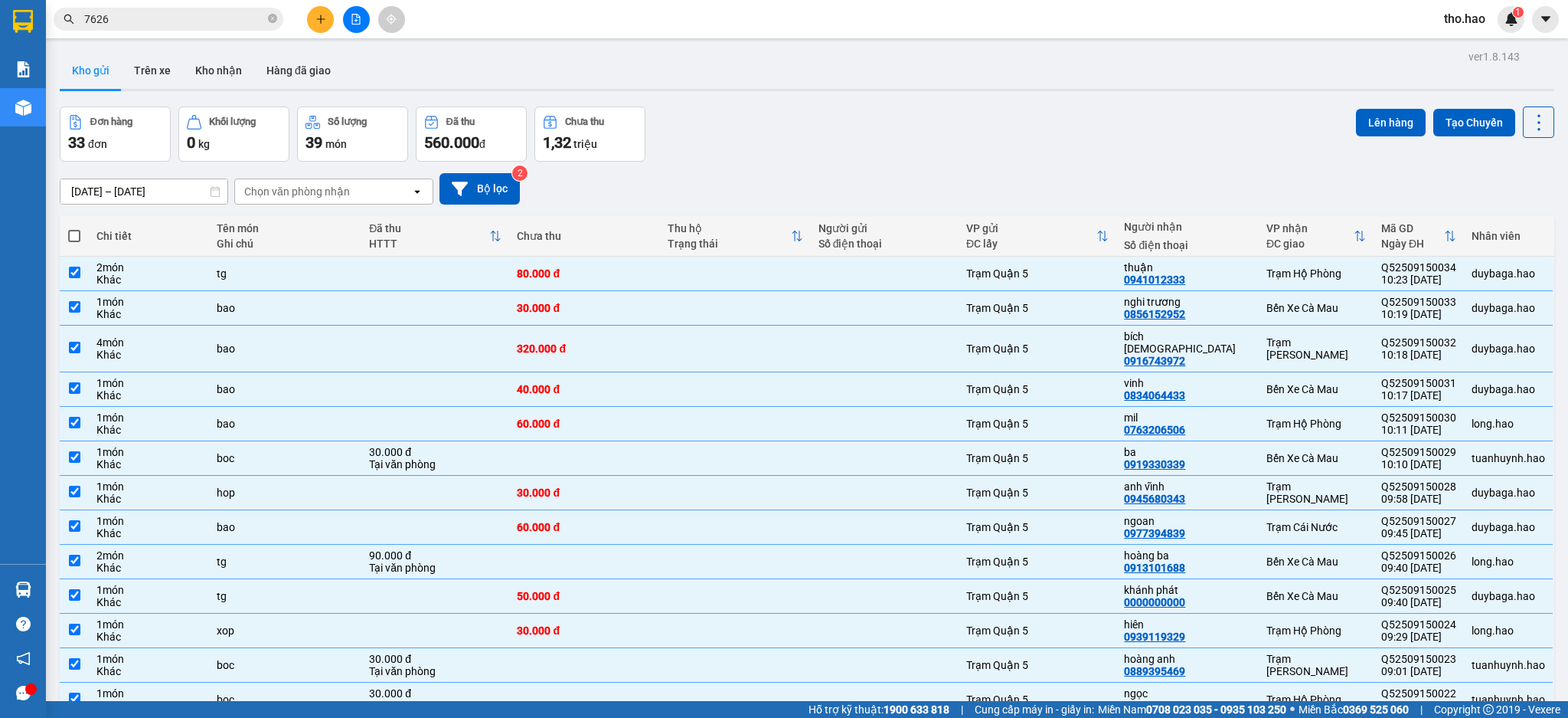
checkbox input "true"
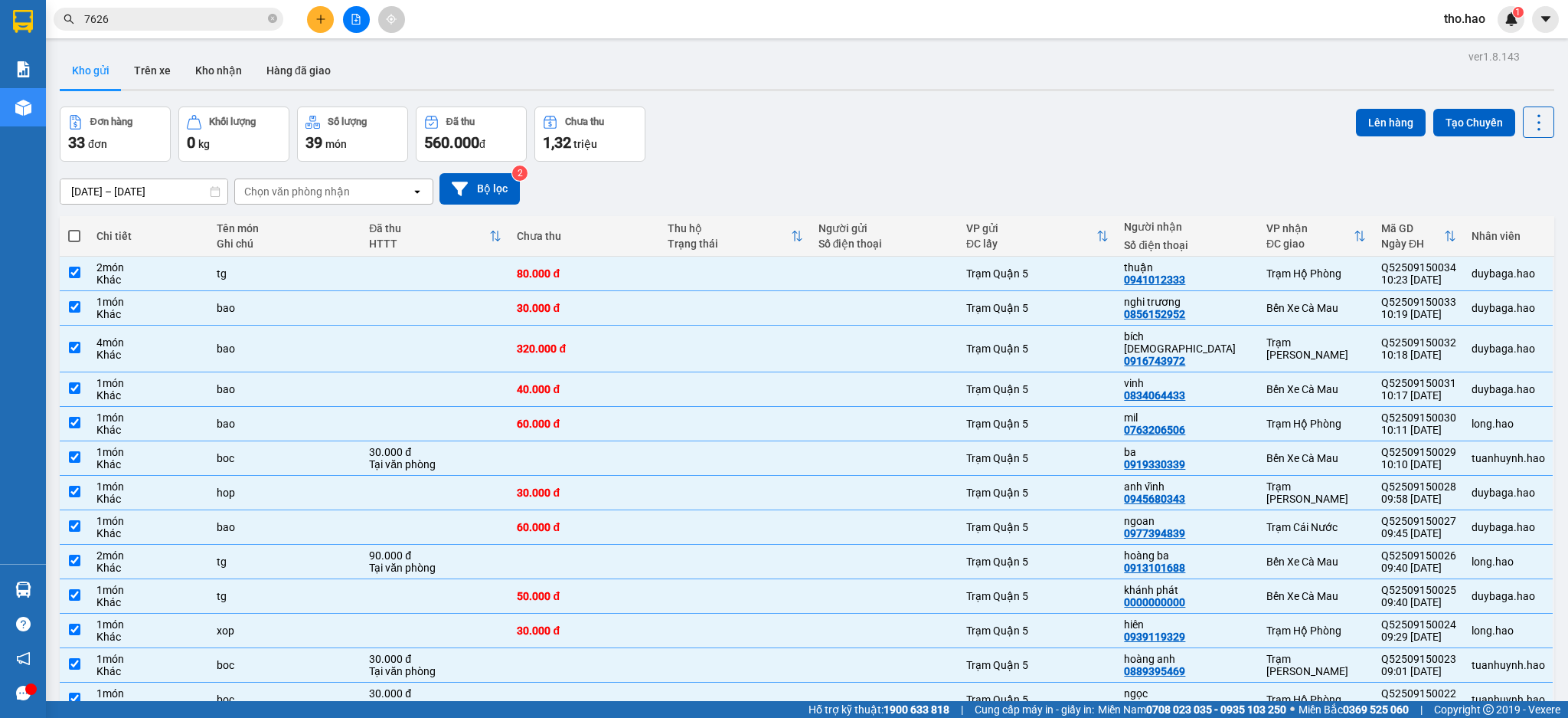
checkbox input "true"
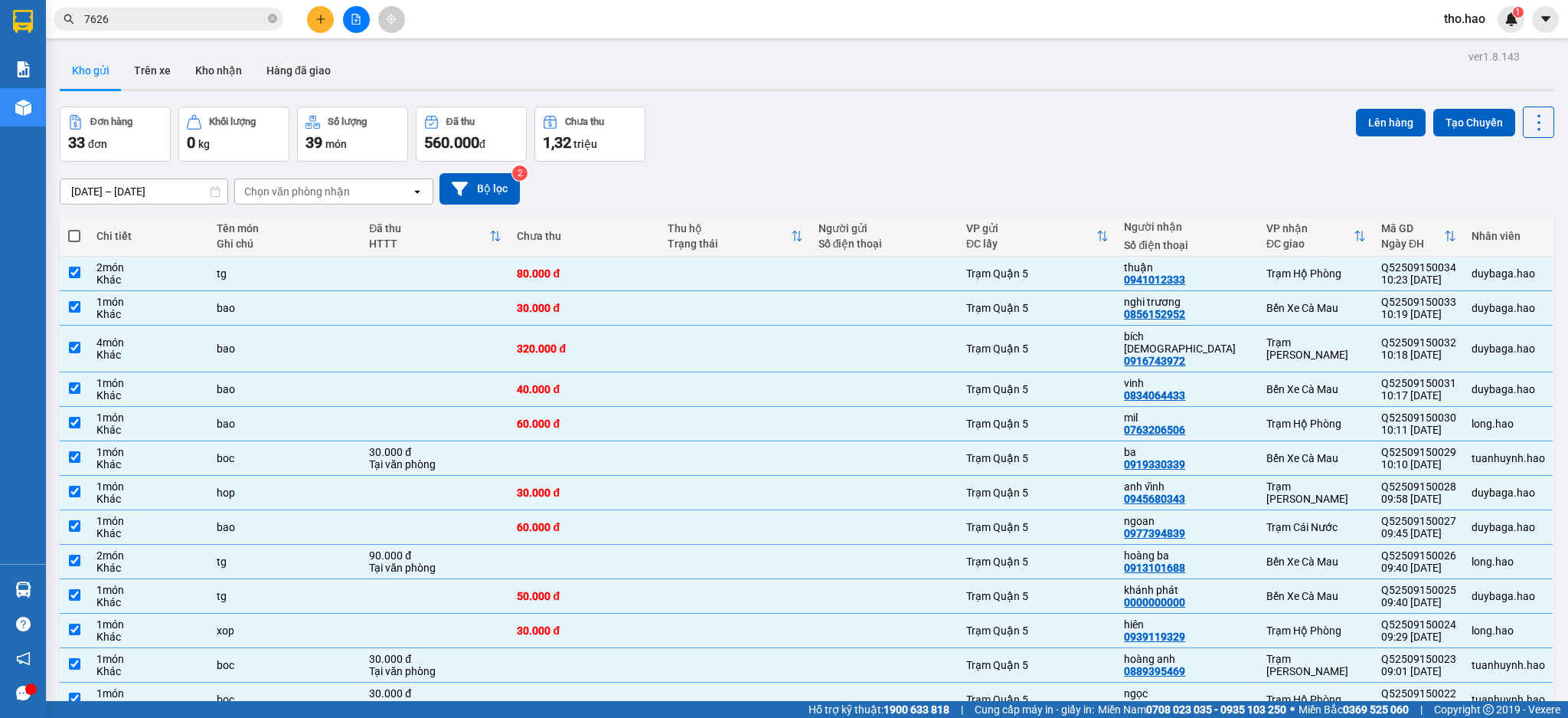
checkbox input "true"
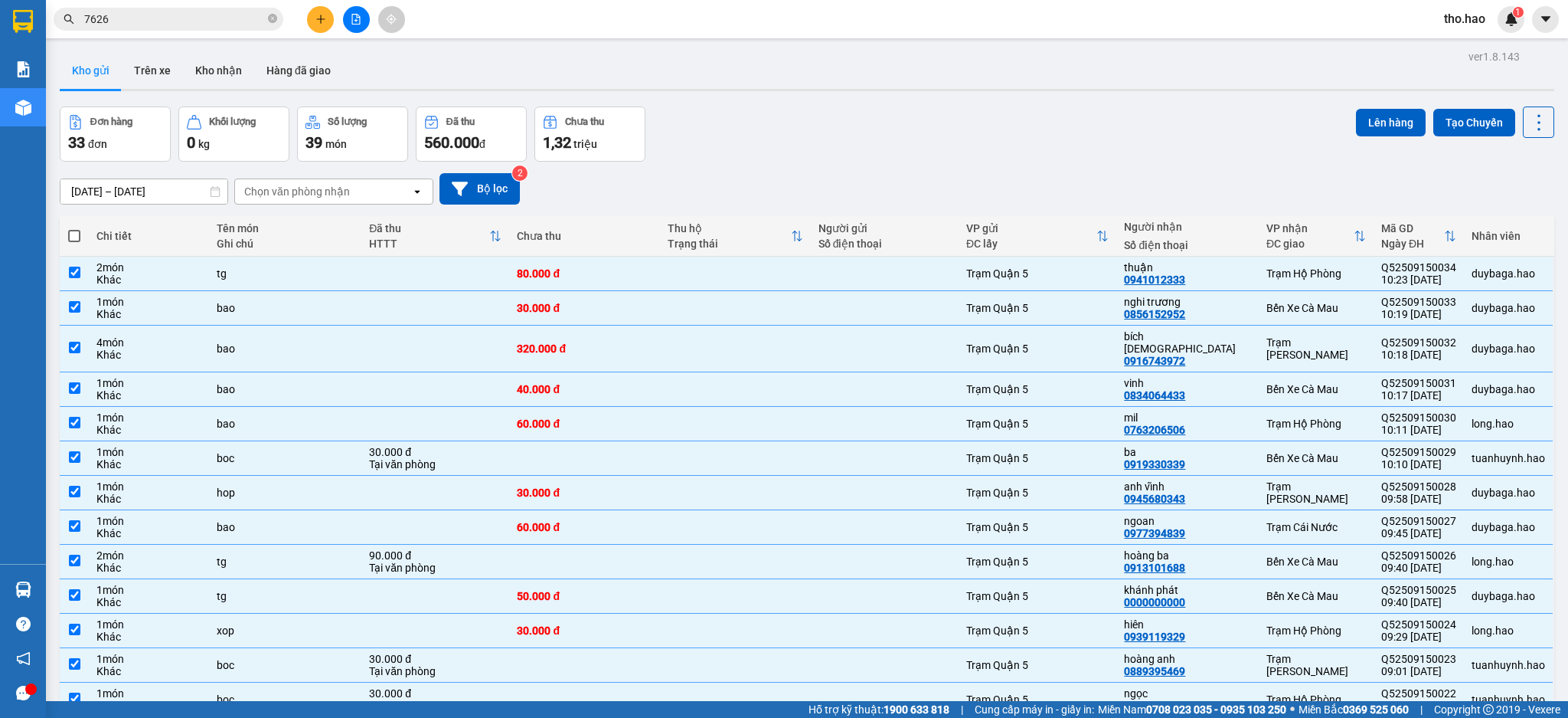
checkbox input "true"
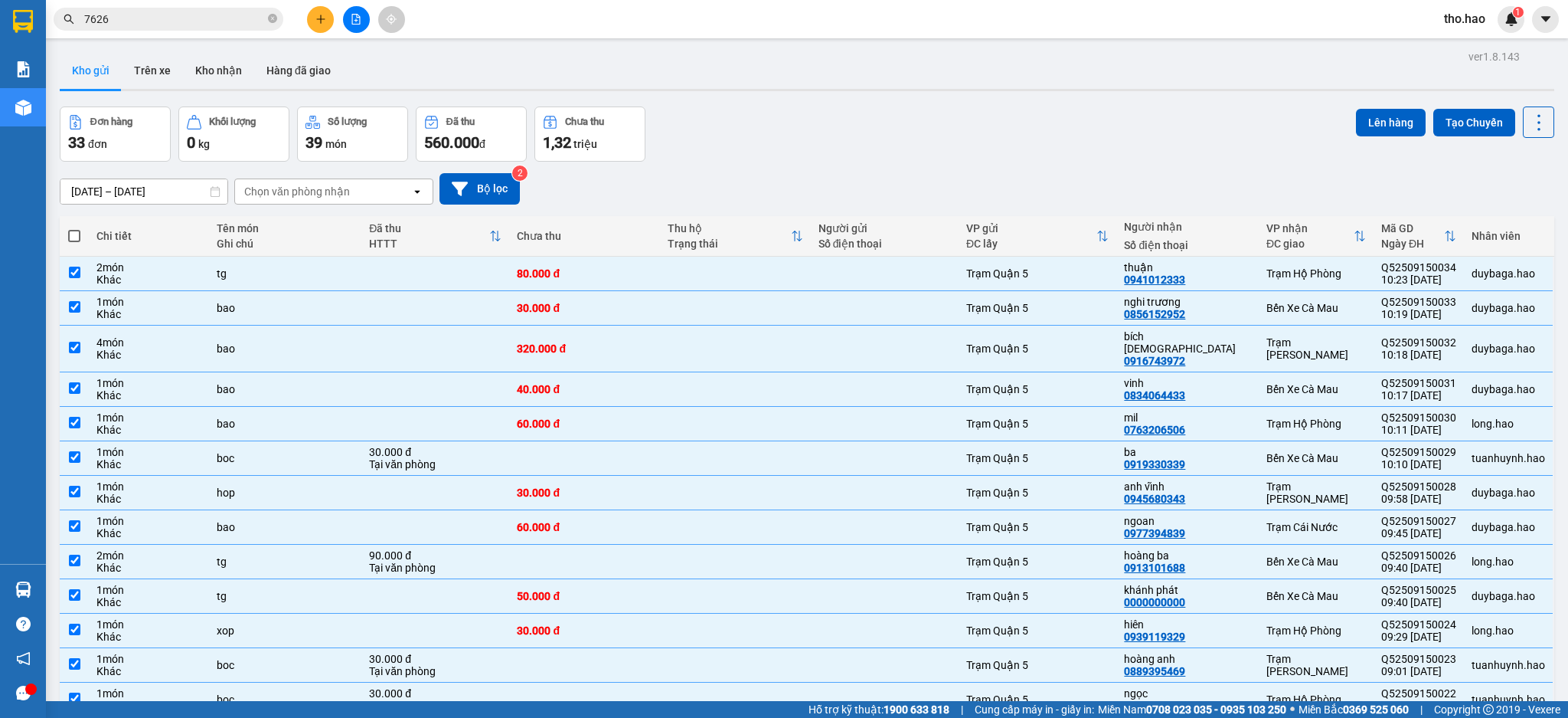
checkbox input "true"
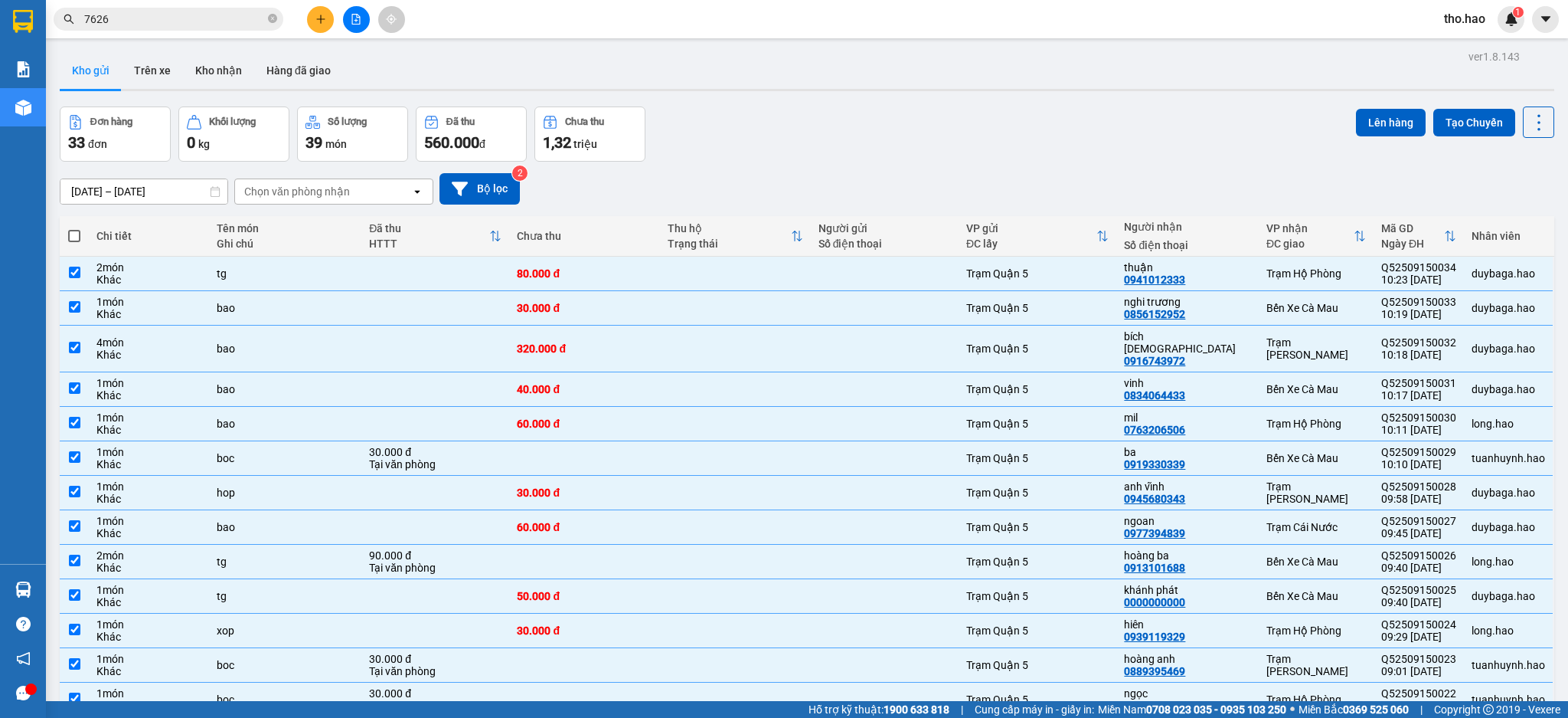
checkbox input "true"
click at [1376, 115] on button "Lên hàng" at bounding box center [1391, 122] width 70 height 27
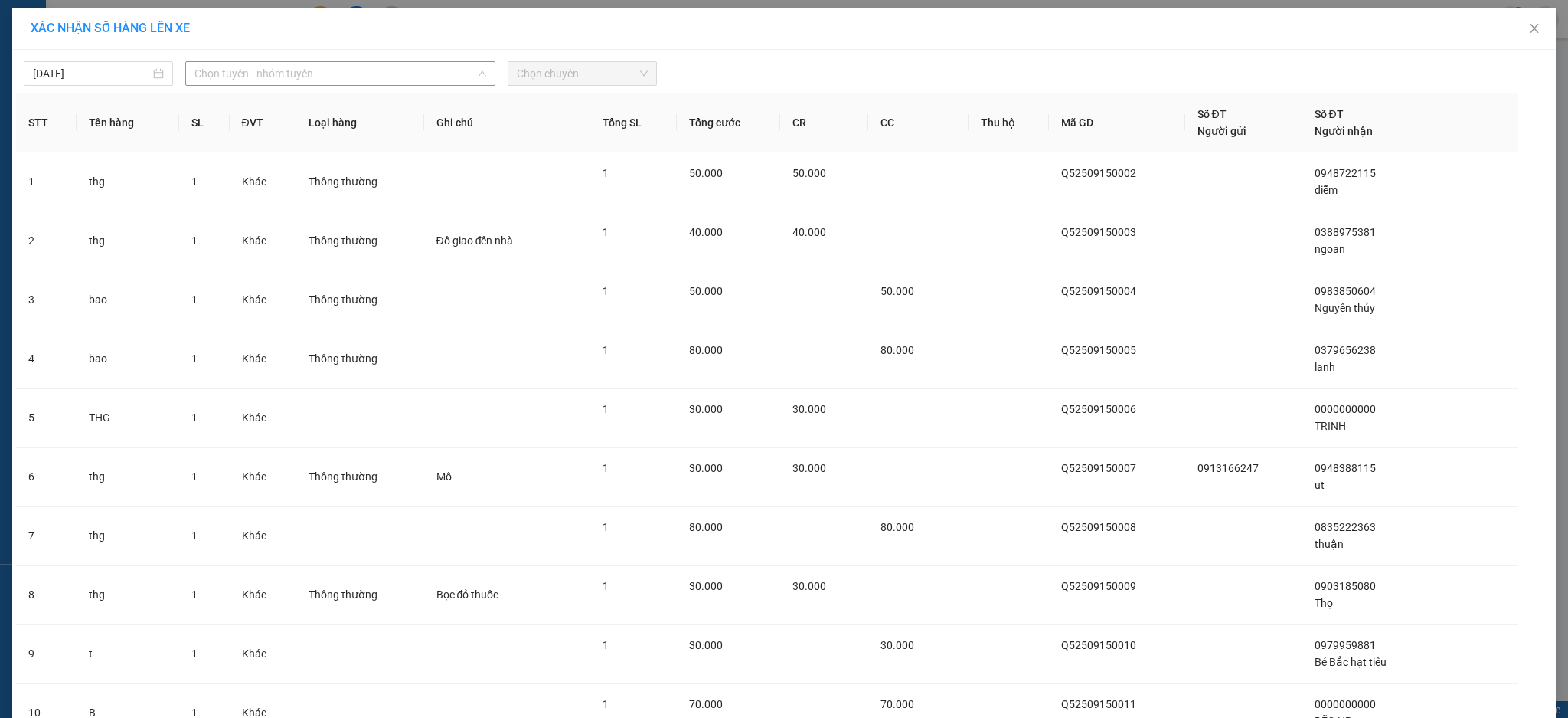
click at [241, 62] on span "Chọn tuyến - nhóm tuyến" at bounding box center [341, 73] width 292 height 23
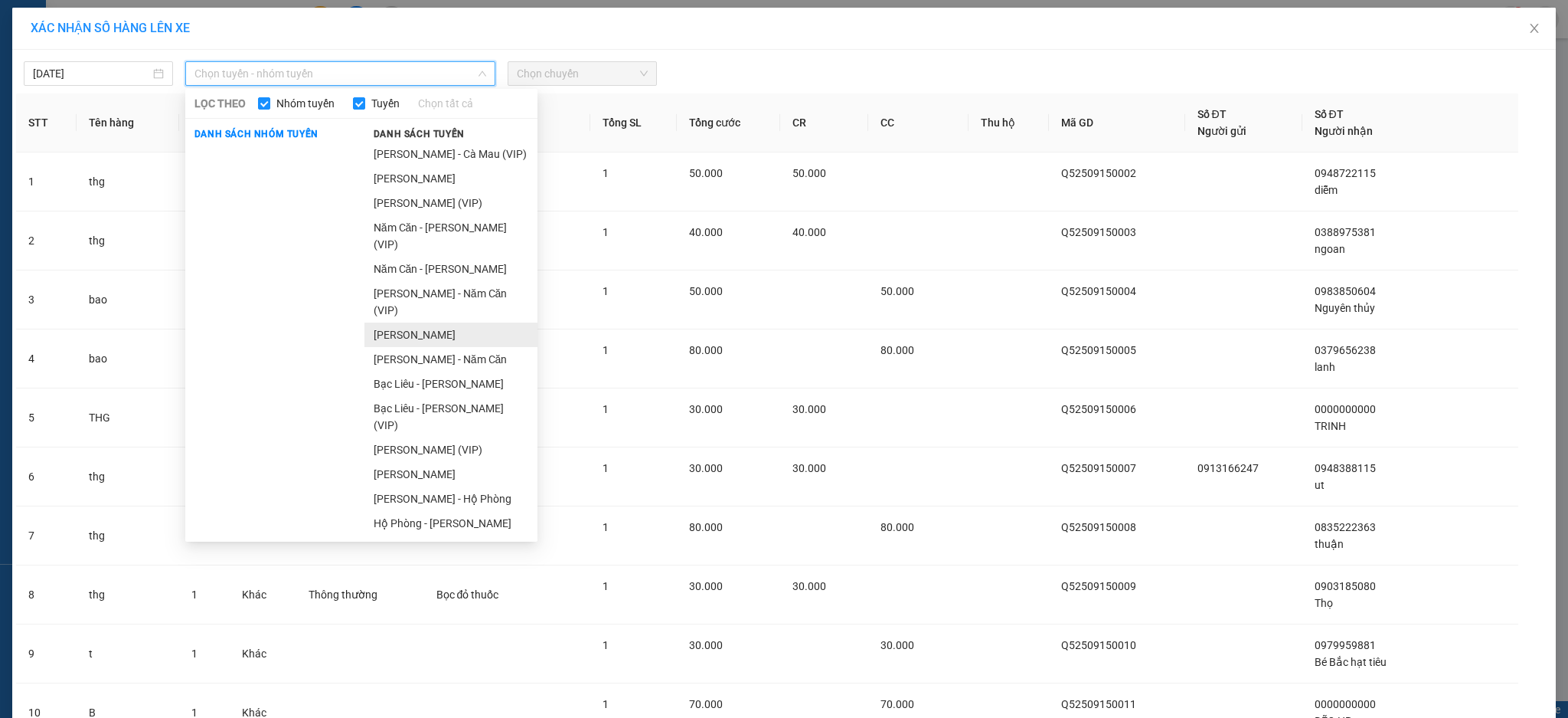
click at [461, 323] on li "[PERSON_NAME]" at bounding box center [451, 335] width 173 height 24
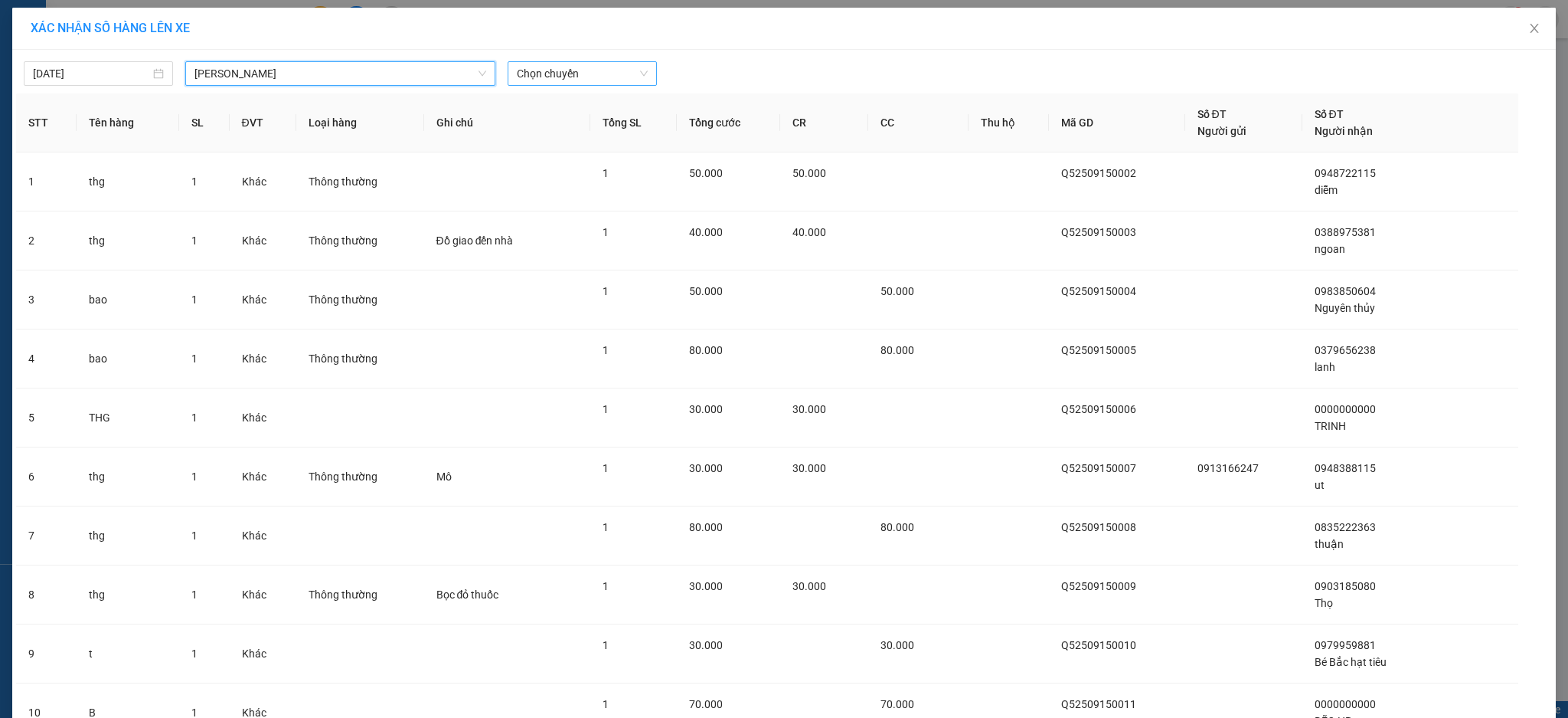
click at [573, 74] on span "Chọn chuyến" at bounding box center [582, 73] width 131 height 23
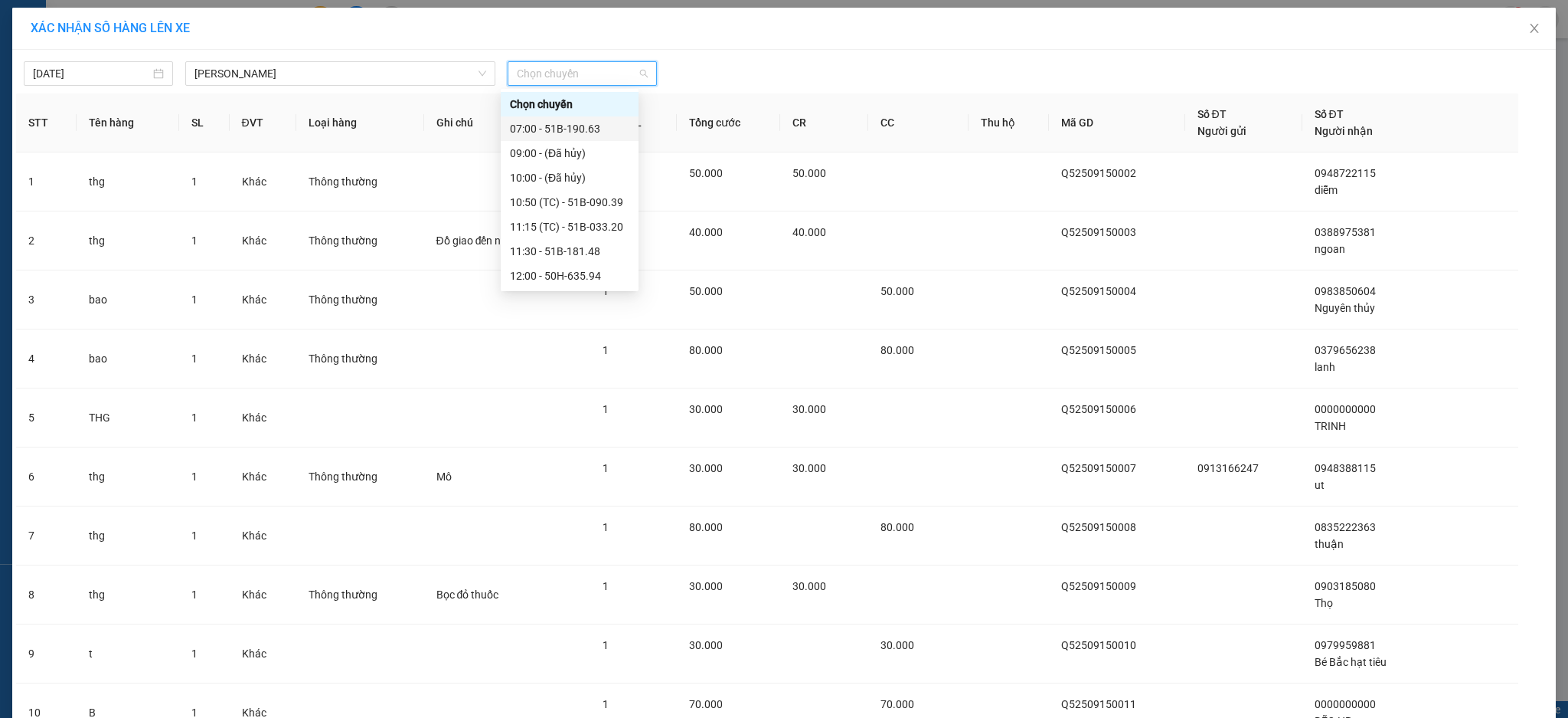
click at [597, 129] on div "07:00 - 51B-190.63" at bounding box center [570, 128] width 119 height 16
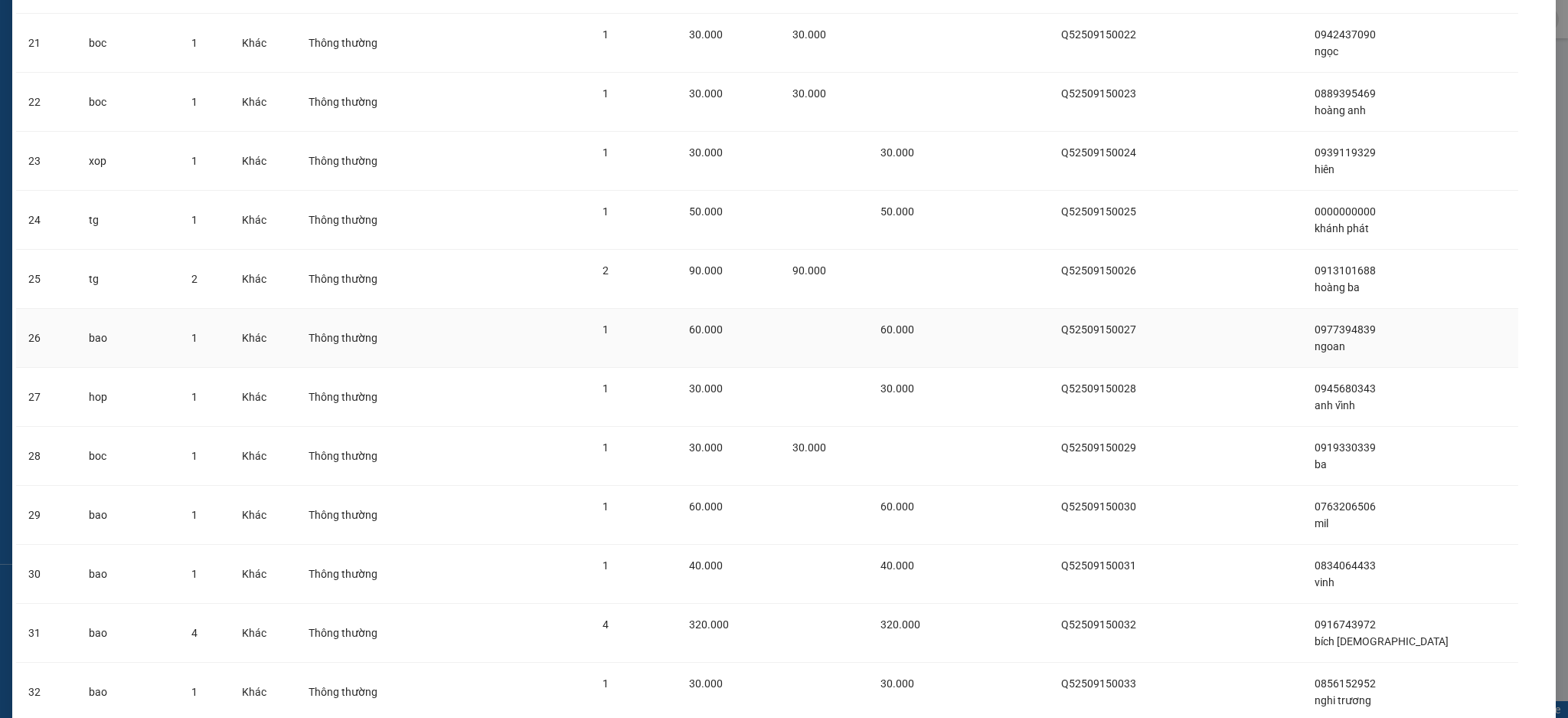
scroll to position [1503, 0]
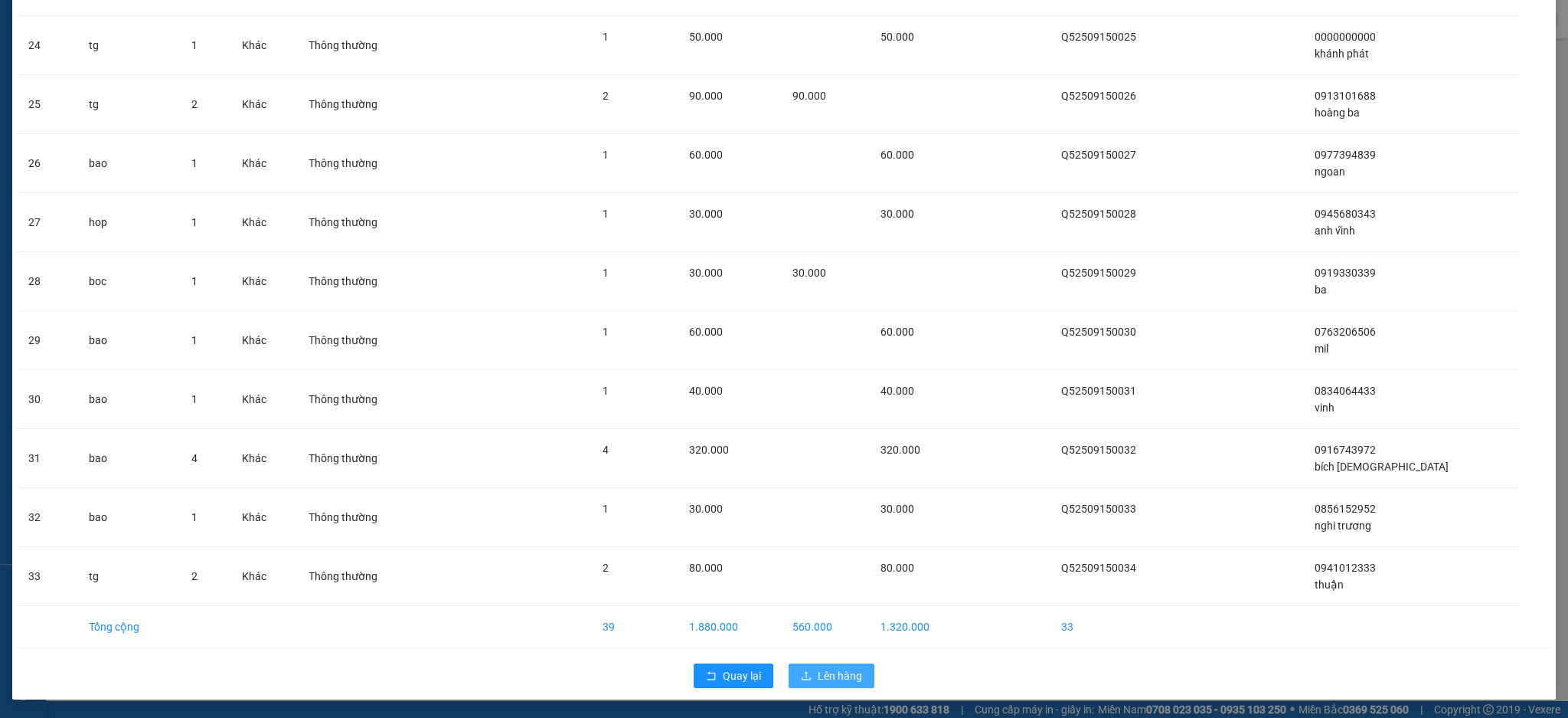
click at [854, 669] on button "Lên hàng" at bounding box center [832, 676] width 86 height 24
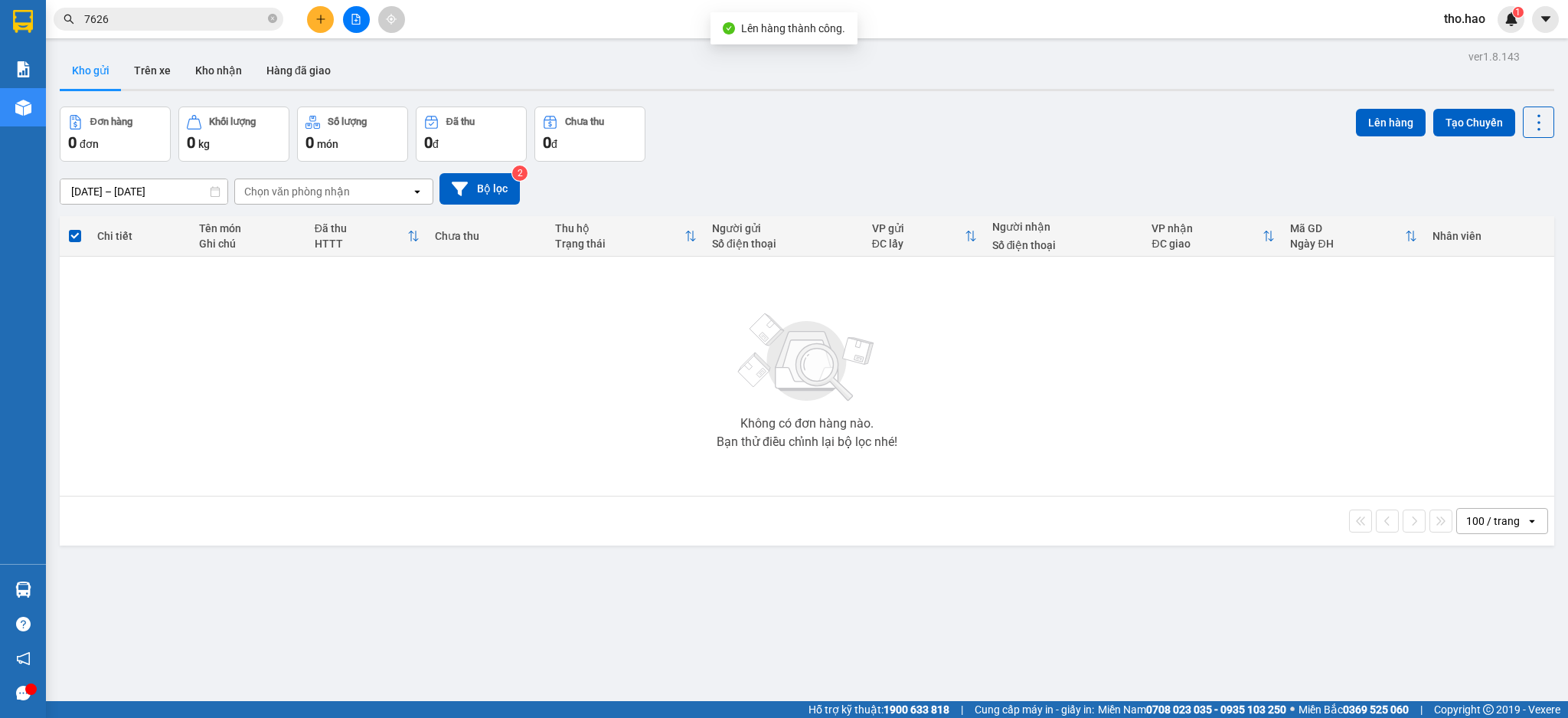
click at [496, 614] on div "ver 1.8.143 Kho gửi Trên xe Kho nhận Hàng đã giao Đơn hàng 0 đơn Khối lượng 0 k…" at bounding box center [806, 405] width 1507 height 718
